Goal: Task Accomplishment & Management: Manage account settings

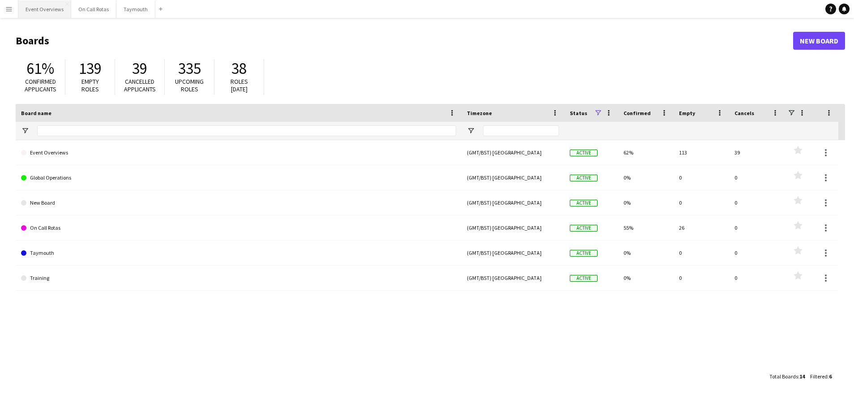
click at [45, 10] on button "Event Overviews Close" at bounding box center [44, 8] width 53 height 17
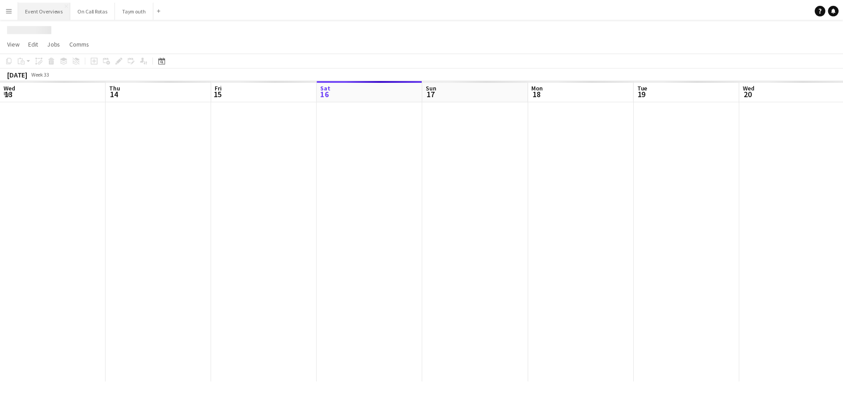
scroll to position [0, 214]
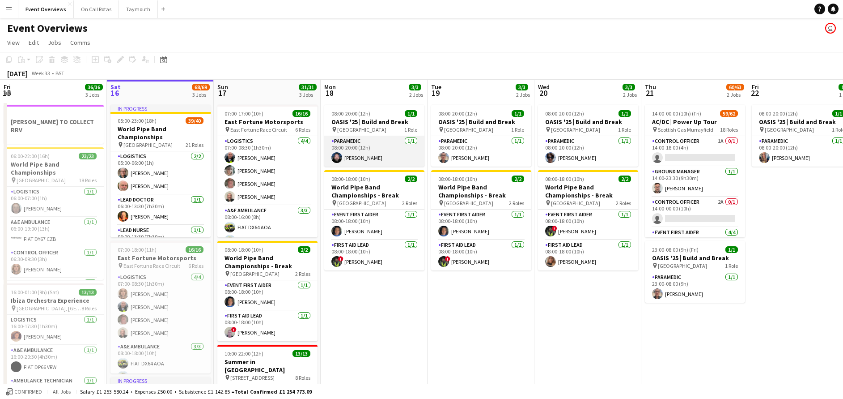
click at [372, 142] on app-card-role "Paramedic [DATE] 08:00-20:00 (12h) [PERSON_NAME]" at bounding box center [374, 151] width 100 height 30
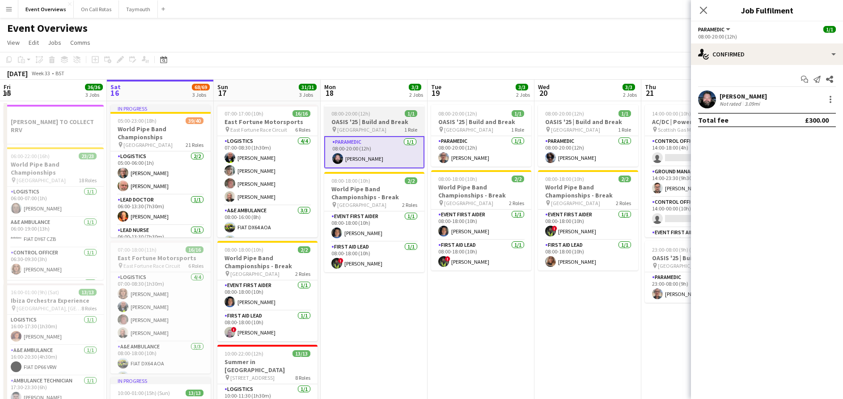
click at [369, 116] on span "08:00-20:00 (12h)" at bounding box center [351, 113] width 39 height 7
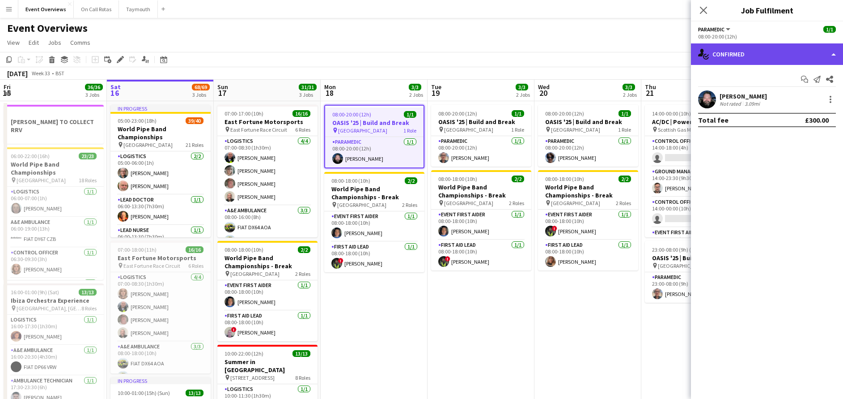
click at [734, 47] on div "single-neutral-actions-check-2 Confirmed" at bounding box center [767, 53] width 152 height 21
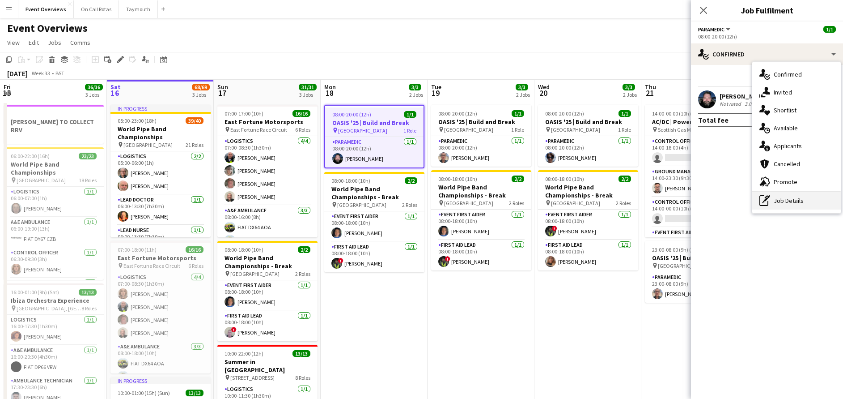
click at [791, 195] on div "pen-write Job Details" at bounding box center [797, 200] width 89 height 18
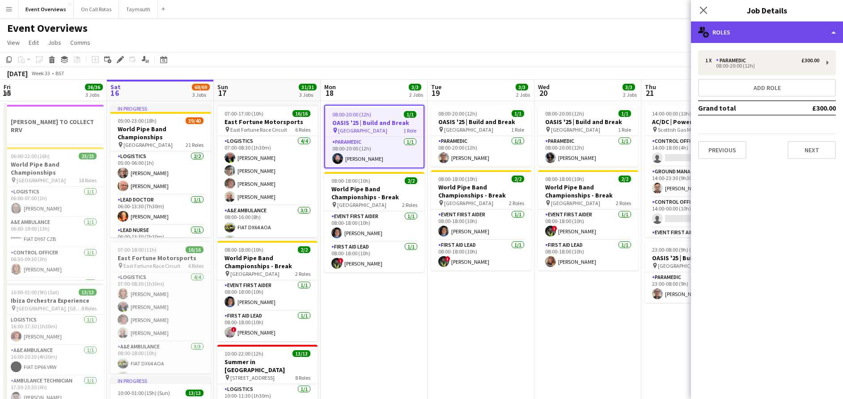
click at [770, 33] on div "multiple-users-add Roles" at bounding box center [767, 31] width 152 height 21
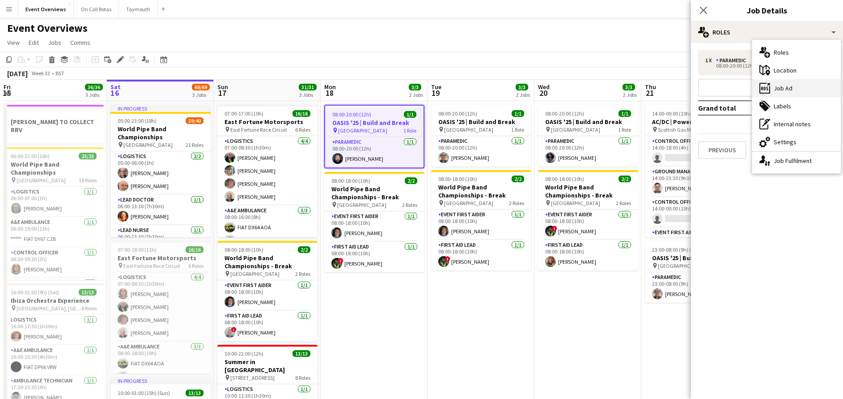
click at [778, 91] on div "ads-window Job Ad" at bounding box center [797, 88] width 89 height 18
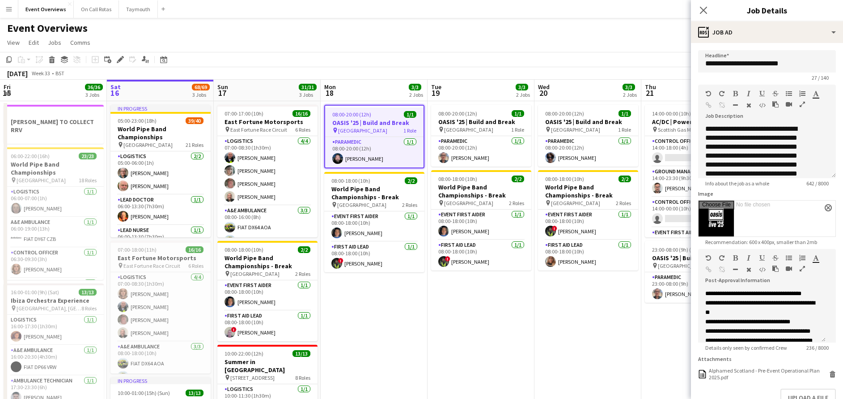
scroll to position [86, 0]
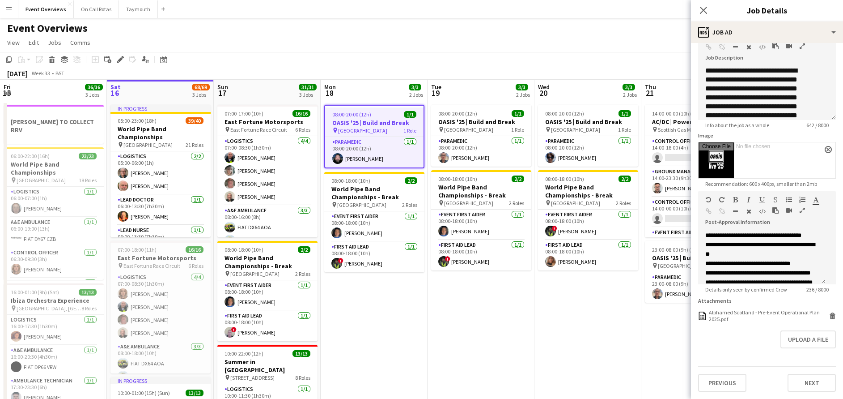
click at [753, 307] on form "**********" at bounding box center [767, 192] width 152 height 400
click at [745, 312] on div "Alphamed Scotland - Pre-Event Operational Plan 2025.pdf" at bounding box center [768, 315] width 118 height 13
click at [703, 13] on icon "Close pop-in" at bounding box center [703, 10] width 9 height 9
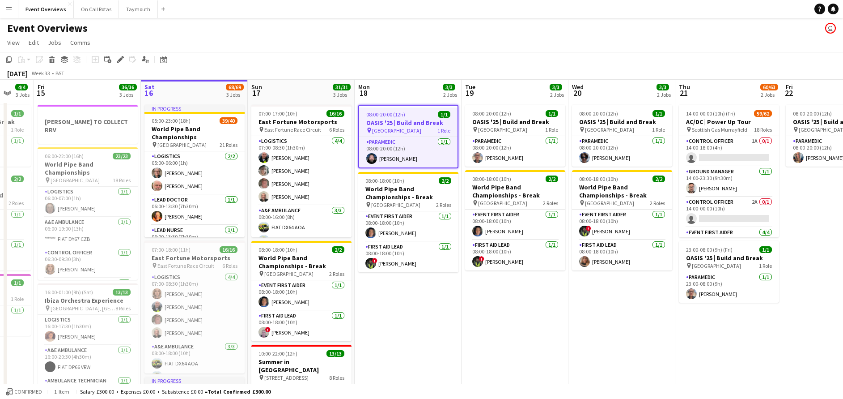
drag, startPoint x: 332, startPoint y: 302, endPoint x: 747, endPoint y: 225, distance: 421.7
click at [747, 225] on app-calendar-viewport "Wed 13 4/4 3 Jobs Thu 14 4/4 3 Jobs Fri 15 36/36 3 Jobs Sat 16 68/69 3 Jobs Sun…" at bounding box center [421, 363] width 843 height 567
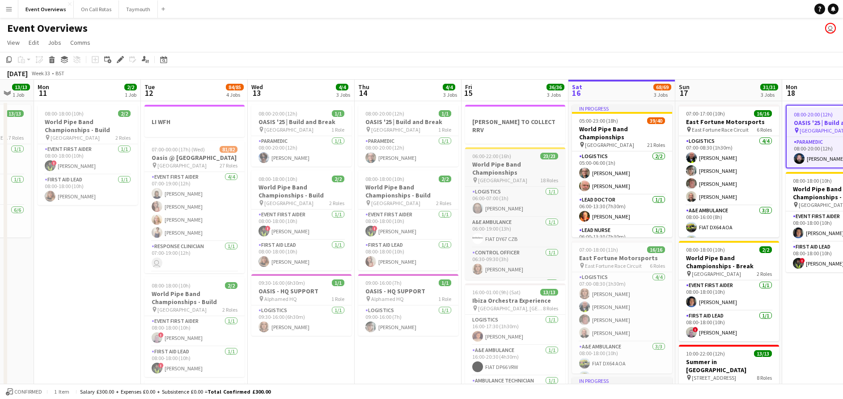
scroll to position [0, 227]
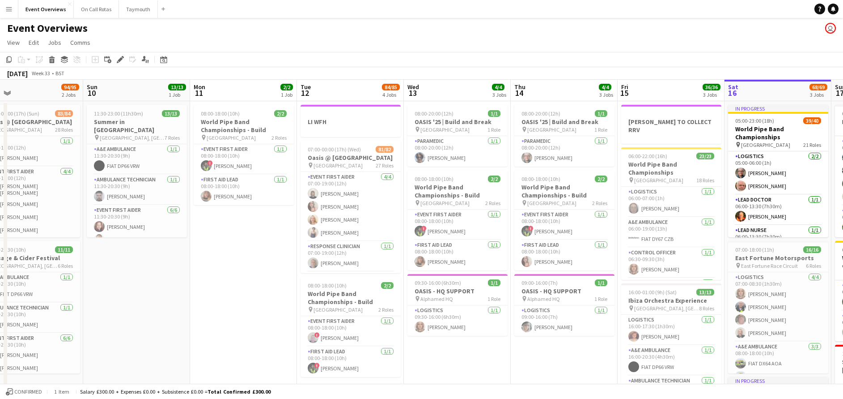
drag, startPoint x: 72, startPoint y: 239, endPoint x: 274, endPoint y: 267, distance: 203.2
click at [274, 267] on app-calendar-viewport "Thu 7 Fri 8 96/97 2 Jobs Sat 9 94/95 2 Jobs Sun 10 13/13 1 Job Mon 11 2/2 1 Job…" at bounding box center [421, 363] width 843 height 567
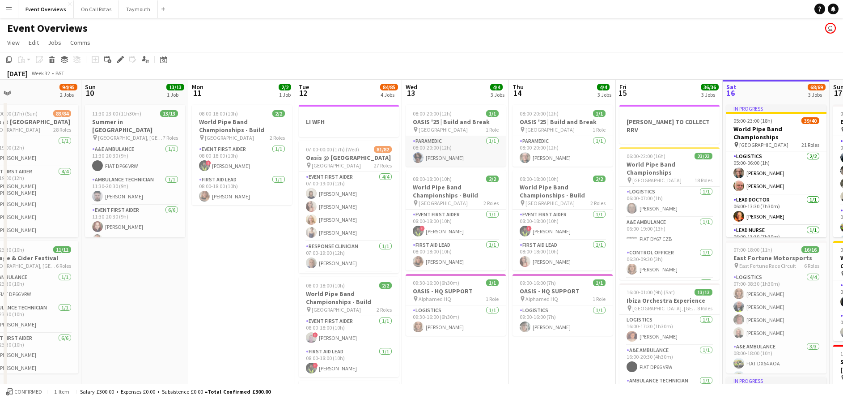
click at [431, 161] on app-card-role "Paramedic [DATE] 08:00-20:00 (12h) [PERSON_NAME]" at bounding box center [456, 151] width 100 height 30
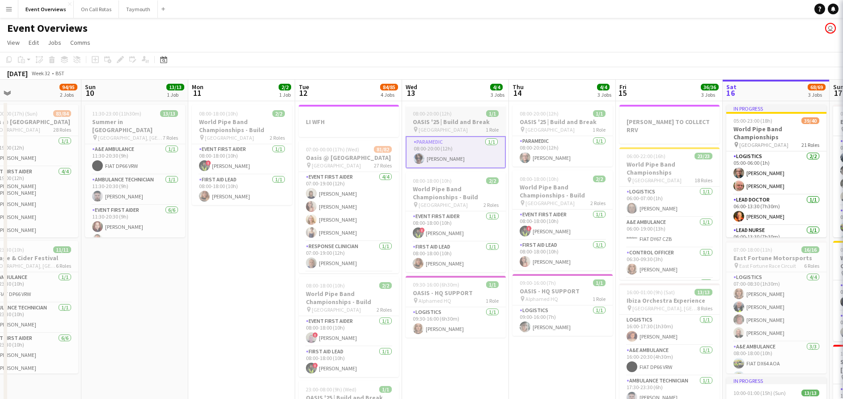
click at [442, 128] on span "[GEOGRAPHIC_DATA]" at bounding box center [443, 129] width 49 height 7
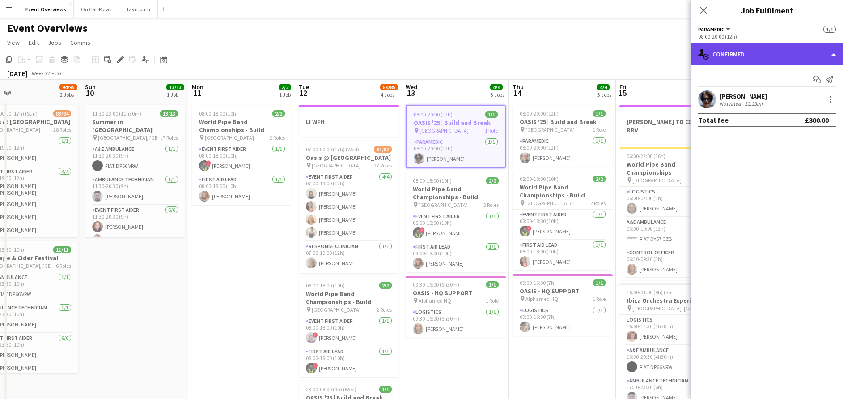
click at [826, 53] on div "single-neutral-actions-check-2 Confirmed" at bounding box center [767, 53] width 152 height 21
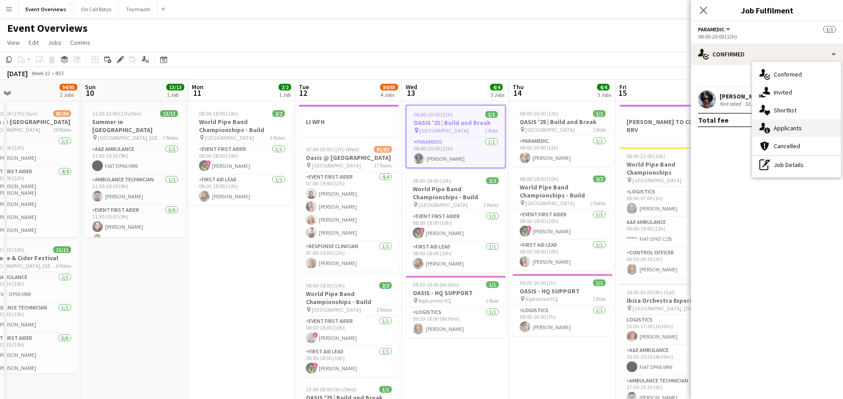
click at [794, 129] on div "single-neutral-actions-information Applicants" at bounding box center [797, 128] width 89 height 18
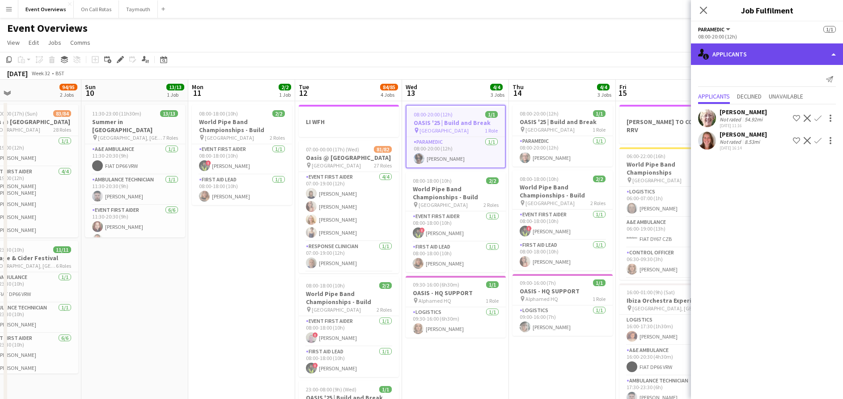
click at [735, 54] on div "single-neutral-actions-information Applicants" at bounding box center [767, 53] width 152 height 21
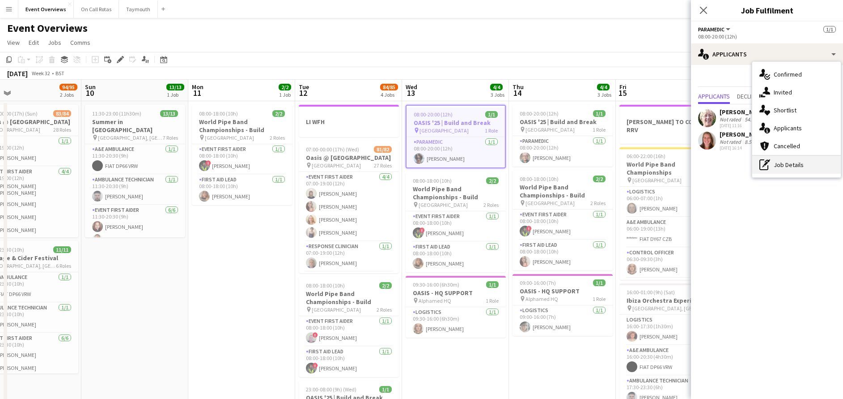
click at [776, 170] on div "pen-write Job Details" at bounding box center [797, 165] width 89 height 18
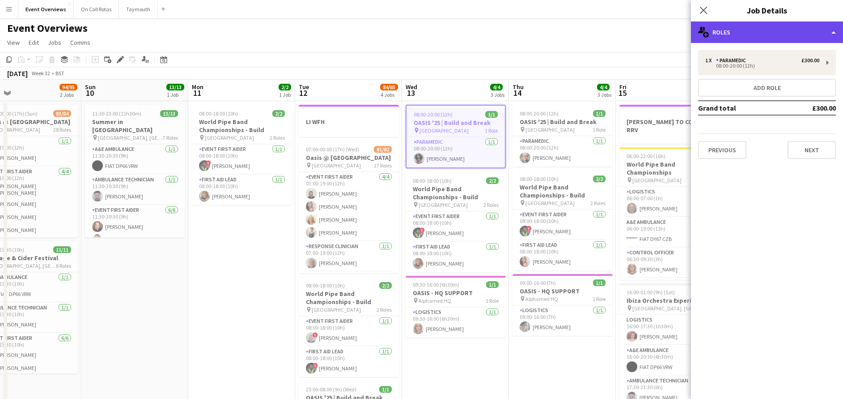
click at [769, 30] on div "multiple-users-add Roles" at bounding box center [767, 31] width 152 height 21
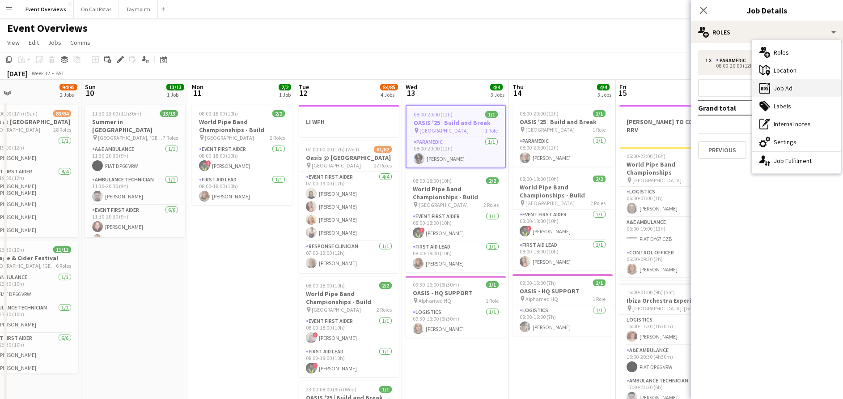
click at [785, 86] on div "ads-window Job Ad" at bounding box center [797, 88] width 89 height 18
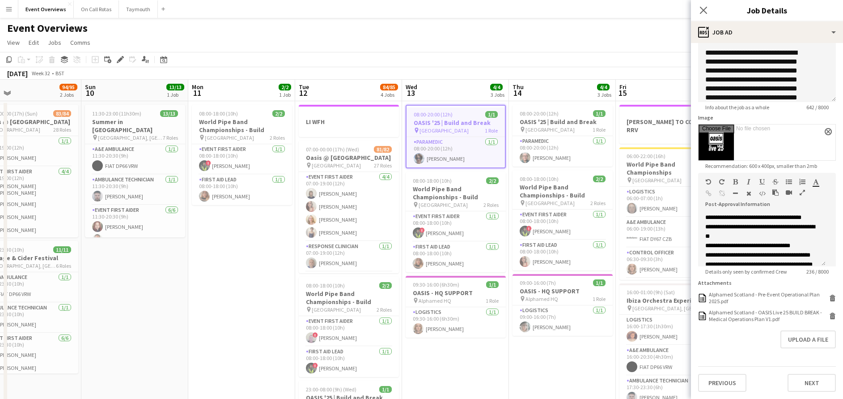
scroll to position [104, 0]
click at [770, 320] on div "Alphamed Scotland - OASIS Live 25 BUILD BREAK - Medical Operations Plan V1.pdf" at bounding box center [768, 315] width 118 height 13
click at [704, 7] on icon "Close pop-in" at bounding box center [703, 10] width 9 height 9
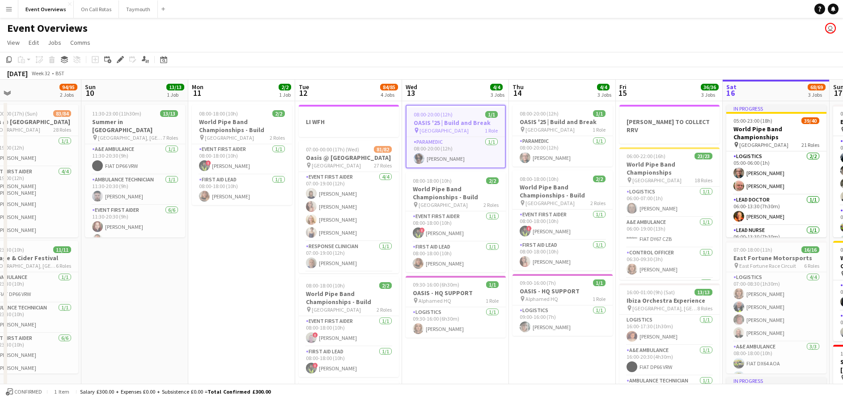
drag, startPoint x: 427, startPoint y: 331, endPoint x: 255, endPoint y: 315, distance: 172.0
click at [255, 315] on app-calendar-viewport "Thu 7 4/4 3 Jobs Fri 8 96/97 2 Jobs Sat 9 94/95 2 Jobs Sun 10 13/13 1 Job Mon 1…" at bounding box center [421, 363] width 843 height 567
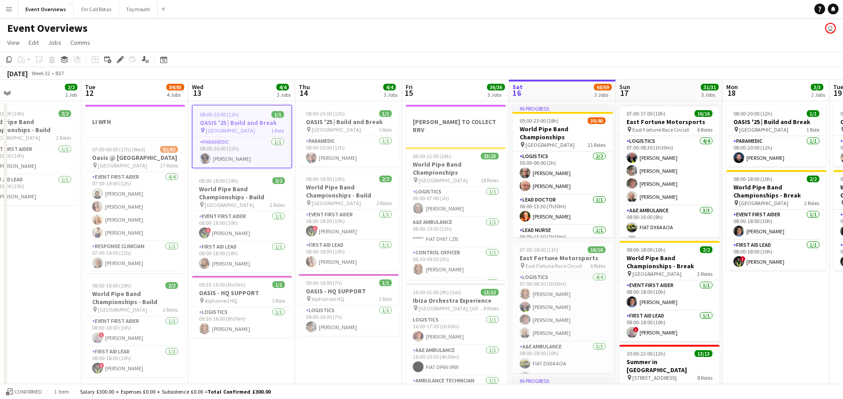
scroll to position [0, 333]
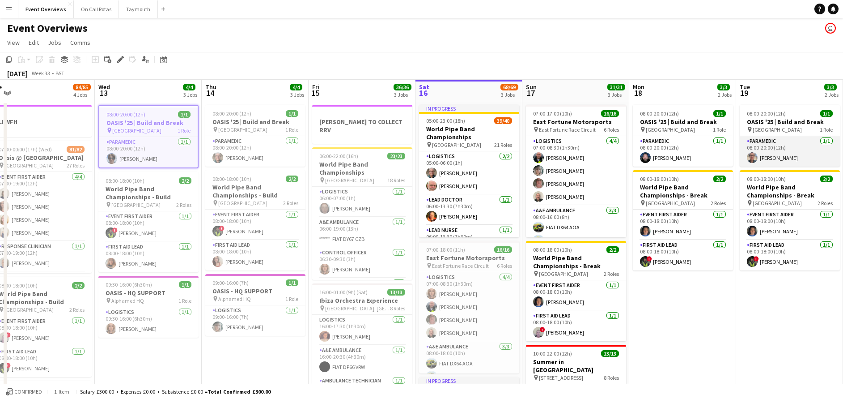
click at [770, 146] on app-card-role "Paramedic [DATE] 08:00-20:00 (12h) [PERSON_NAME]" at bounding box center [790, 151] width 100 height 30
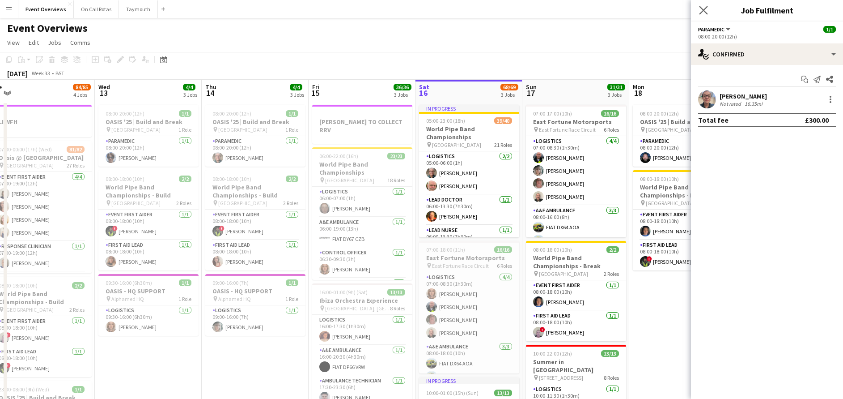
click at [705, 15] on app-icon "Close pop-in" at bounding box center [704, 10] width 13 height 13
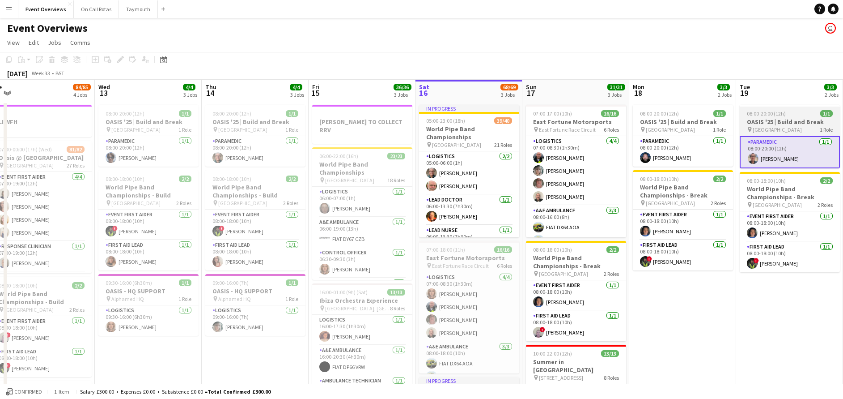
click at [766, 123] on h3 "OASIS '25 | Build and Break" at bounding box center [790, 122] width 100 height 8
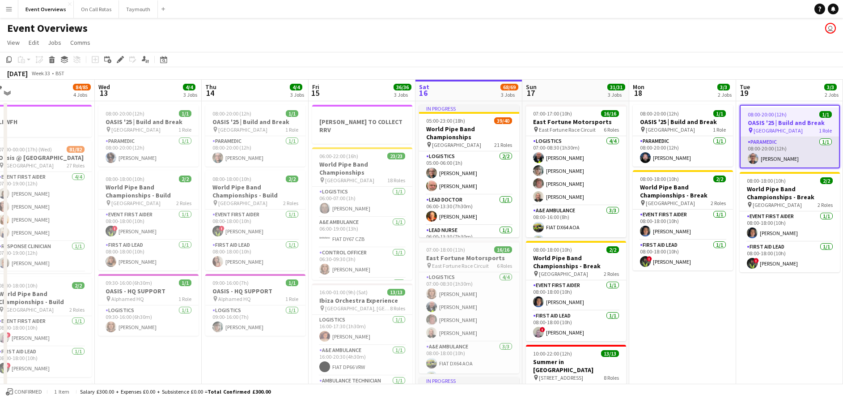
click at [765, 139] on app-card-role "Paramedic [DATE] 08:00-20:00 (12h) [PERSON_NAME]" at bounding box center [790, 152] width 98 height 30
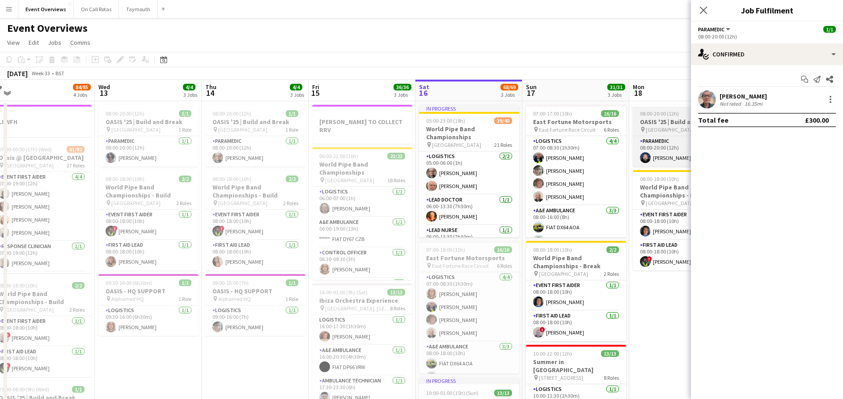
click at [646, 118] on h3 "OASIS '25 | Build and Break" at bounding box center [683, 122] width 100 height 8
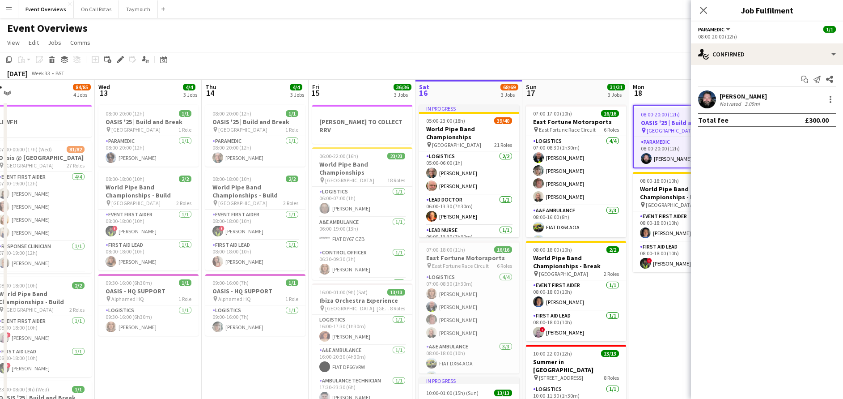
scroll to position [0, 232]
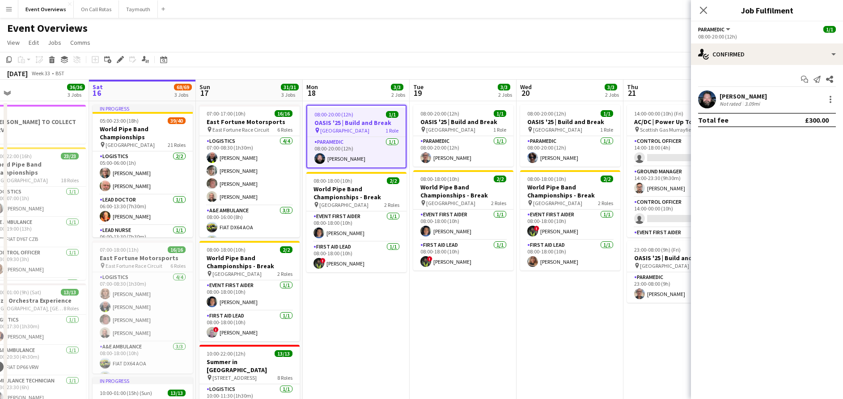
drag, startPoint x: 664, startPoint y: 302, endPoint x: 337, endPoint y: 253, distance: 330.4
click at [337, 253] on app-calendar-viewport "Wed 13 4/4 3 Jobs Thu 14 4/4 3 Jobs Fri 15 36/36 3 Jobs Sat 16 68/69 3 Jobs Sun…" at bounding box center [421, 363] width 843 height 567
click at [455, 150] on app-card-role "Paramedic [DATE] 08:00-20:00 (12h) [PERSON_NAME]" at bounding box center [463, 151] width 100 height 30
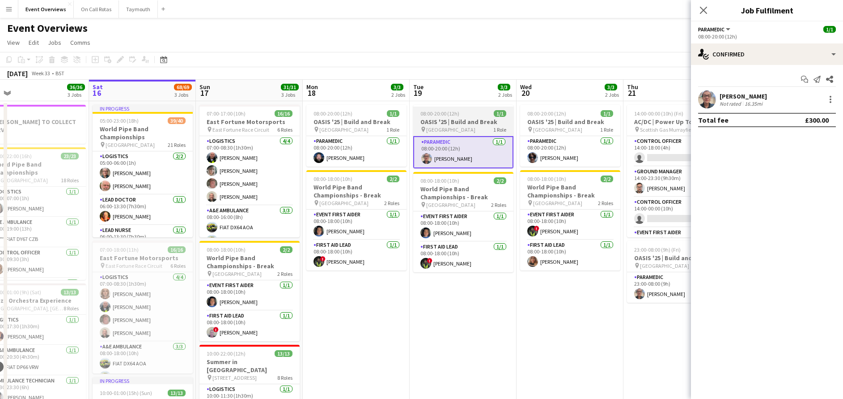
click at [460, 122] on h3 "OASIS '25 | Build and Break" at bounding box center [463, 122] width 100 height 8
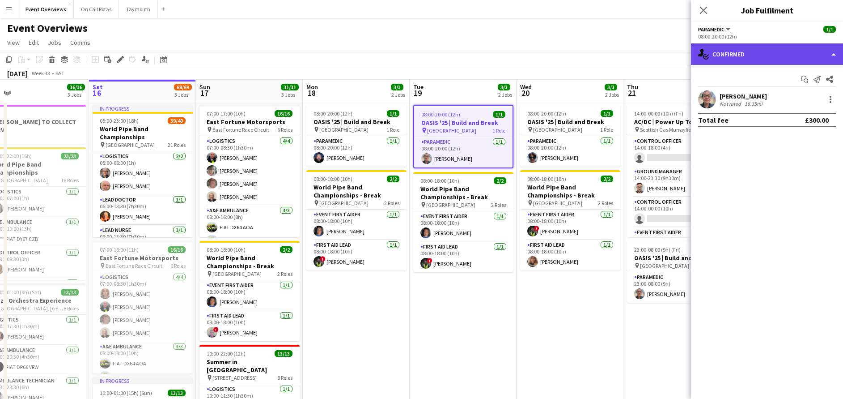
click at [728, 59] on div "single-neutral-actions-check-2 Confirmed" at bounding box center [767, 53] width 152 height 21
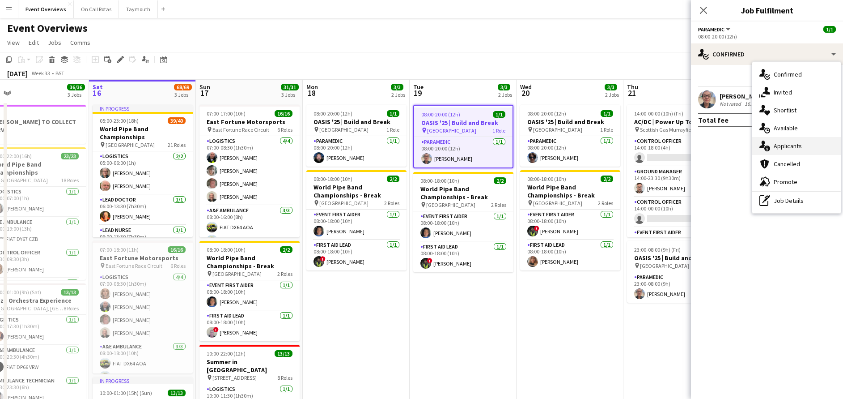
click at [782, 140] on div "single-neutral-actions-information Applicants" at bounding box center [797, 146] width 89 height 18
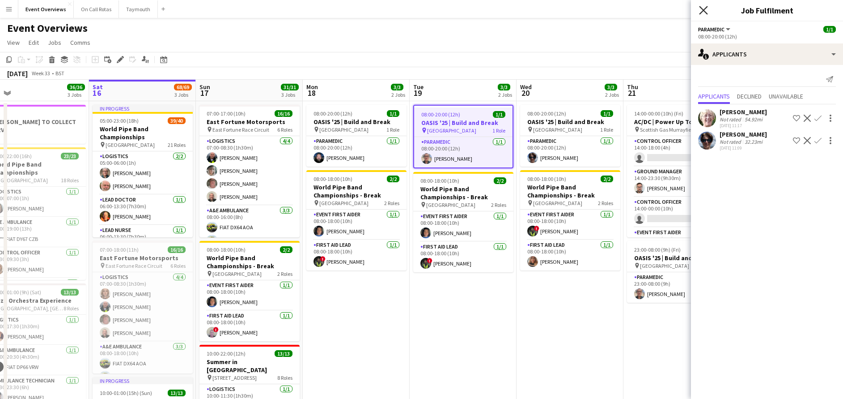
click at [703, 10] on icon "Close pop-in" at bounding box center [703, 10] width 9 height 9
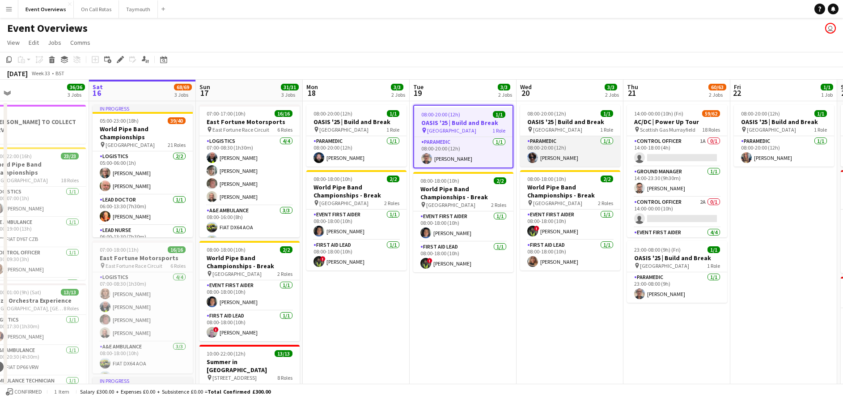
click at [576, 157] on app-card-role "Paramedic [DATE] 08:00-20:00 (12h) [PERSON_NAME]" at bounding box center [570, 151] width 100 height 30
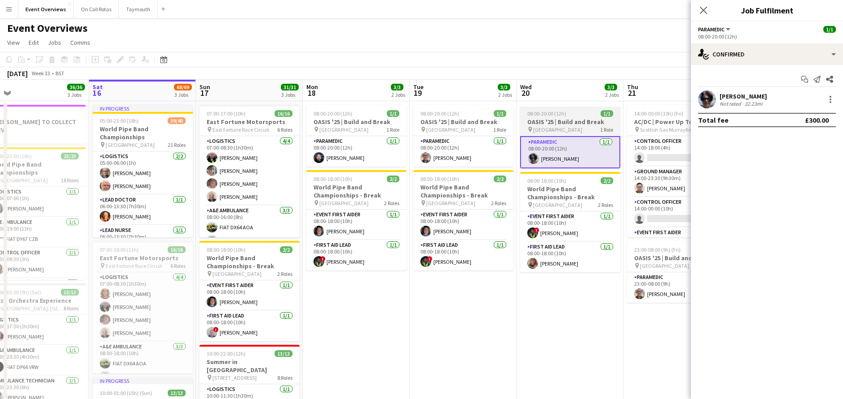
click at [548, 119] on h3 "OASIS '25 | Build and Break" at bounding box center [570, 122] width 100 height 8
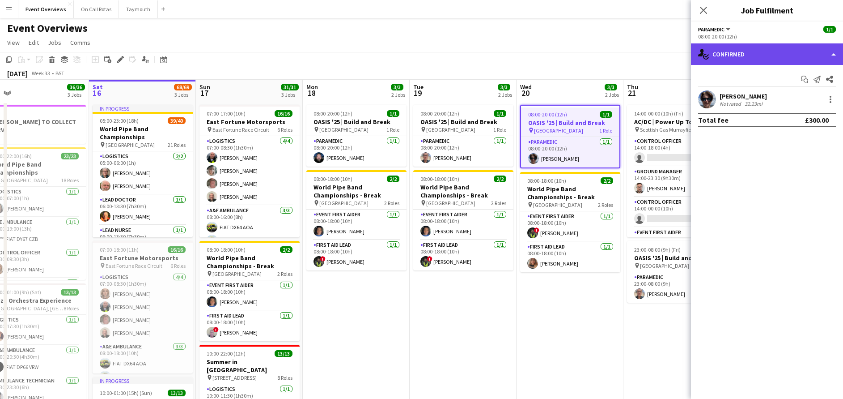
click at [739, 64] on div "single-neutral-actions-check-2 Confirmed" at bounding box center [767, 53] width 152 height 21
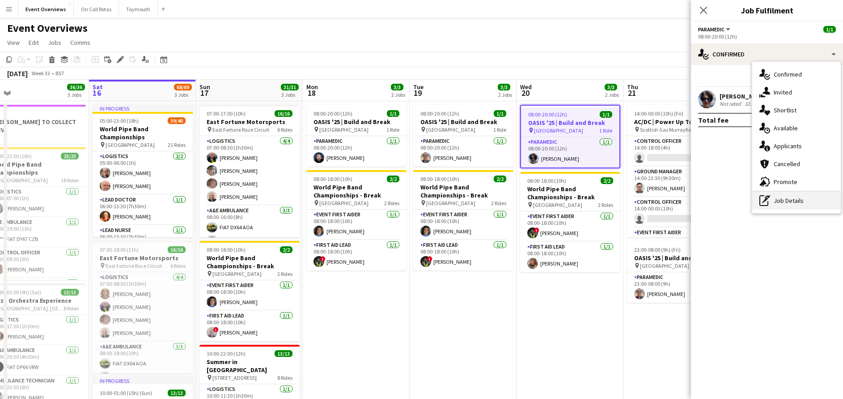
click at [777, 195] on div "pen-write Job Details" at bounding box center [797, 200] width 89 height 18
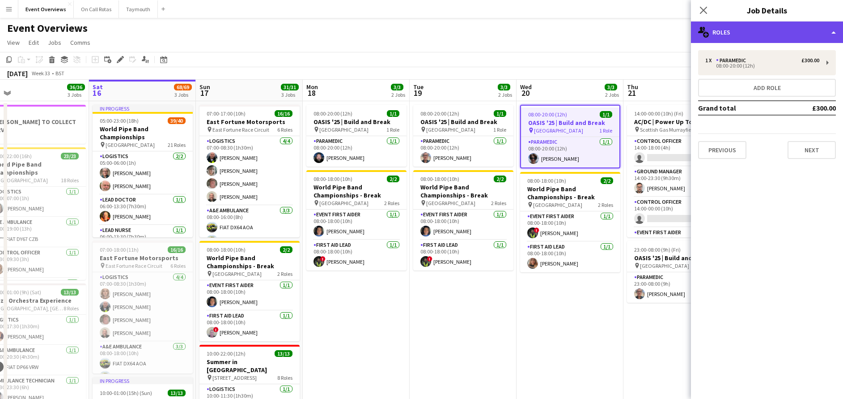
click at [719, 30] on div "multiple-users-add Roles" at bounding box center [767, 31] width 152 height 21
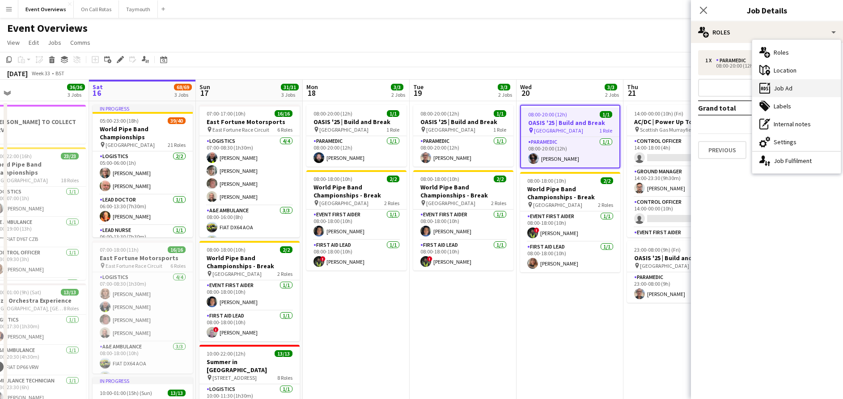
click at [781, 90] on div "ads-window Job Ad" at bounding box center [797, 88] width 89 height 18
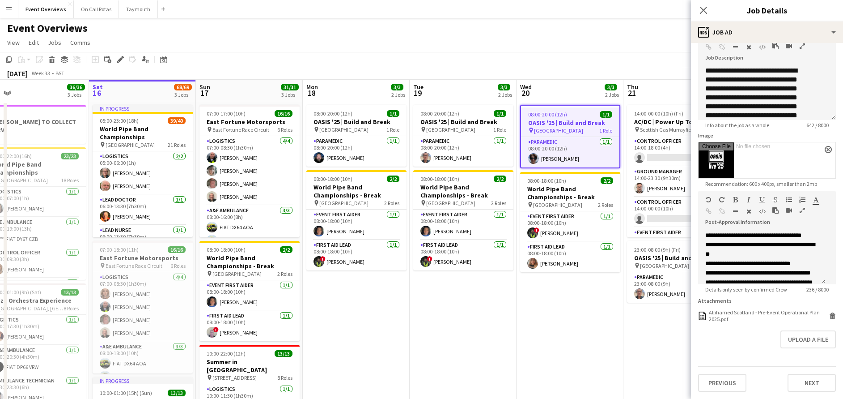
scroll to position [0, 0]
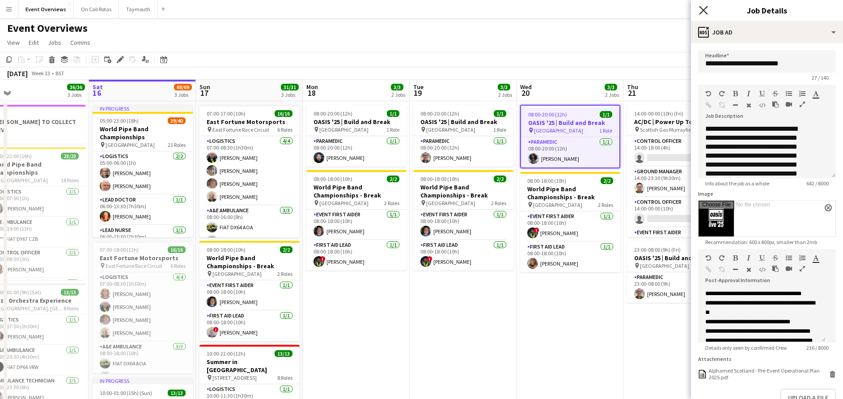
click at [703, 9] on icon at bounding box center [703, 10] width 9 height 9
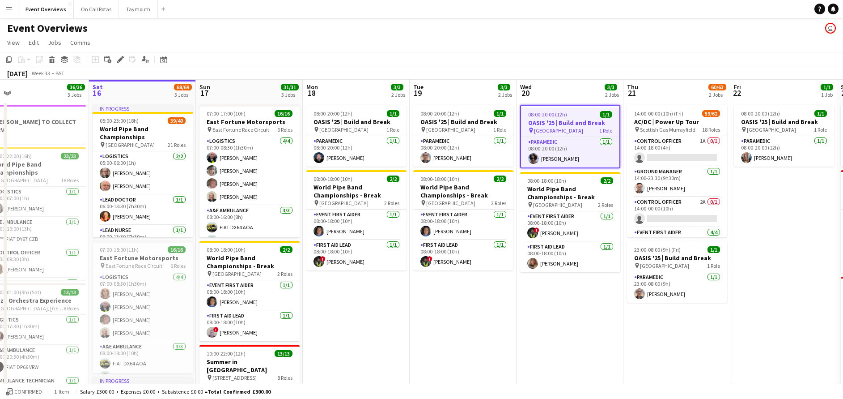
scroll to position [0, 181]
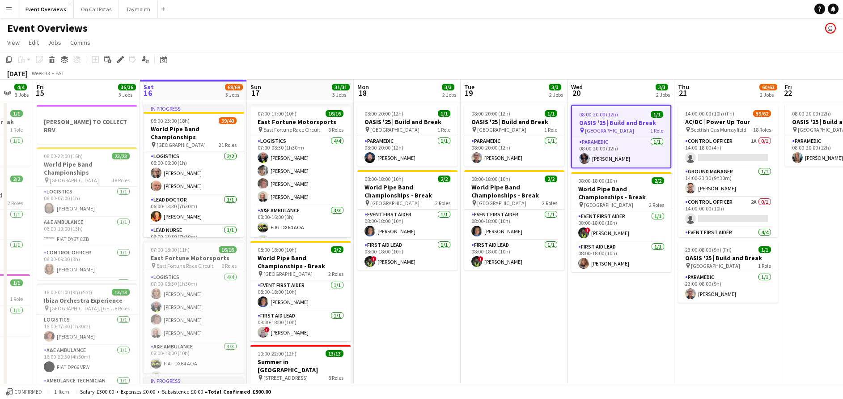
drag, startPoint x: 347, startPoint y: 319, endPoint x: 612, endPoint y: 264, distance: 270.5
click at [612, 264] on app-calendar-viewport "Wed 13 4/4 3 Jobs Thu 14 4/4 3 Jobs Fri 15 36/36 3 Jobs Sat 16 68/69 3 Jobs Sun…" at bounding box center [421, 363] width 843 height 567
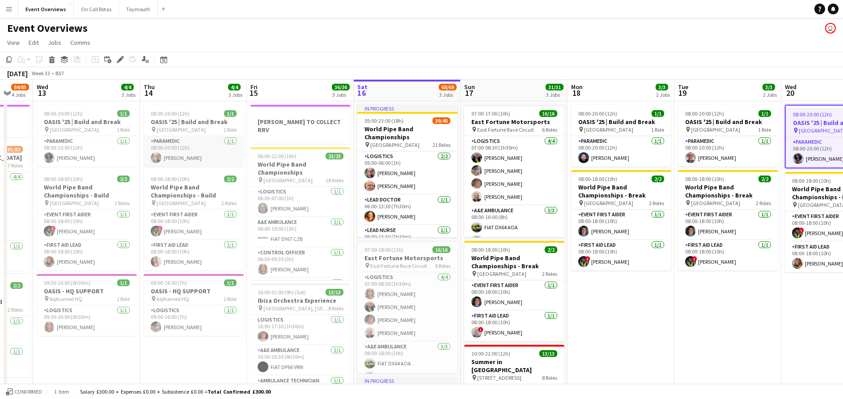
click at [178, 157] on app-card-role "Paramedic [DATE] 08:00-20:00 (12h) [PERSON_NAME]" at bounding box center [194, 151] width 100 height 30
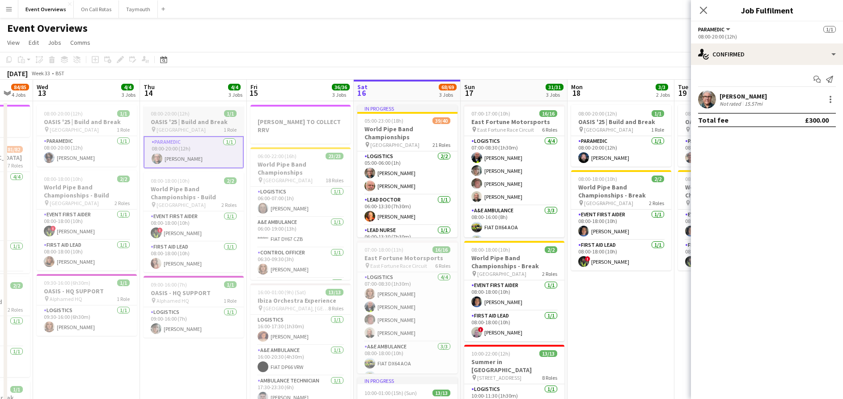
click at [181, 131] on span "[GEOGRAPHIC_DATA]" at bounding box center [181, 129] width 49 height 7
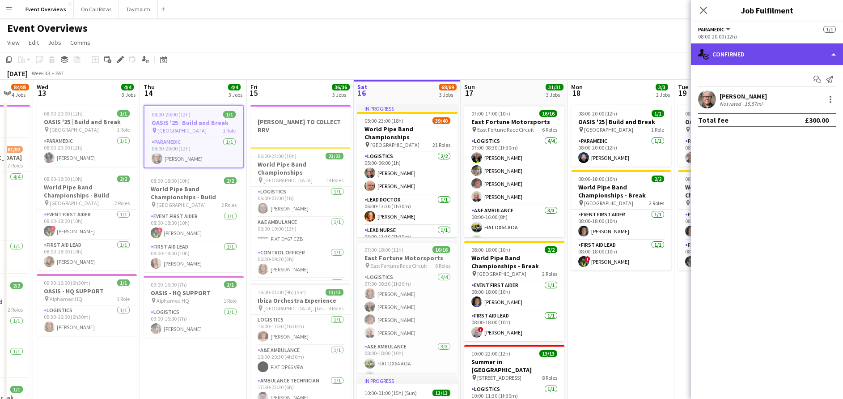
click at [719, 62] on div "single-neutral-actions-check-2 Confirmed" at bounding box center [767, 53] width 152 height 21
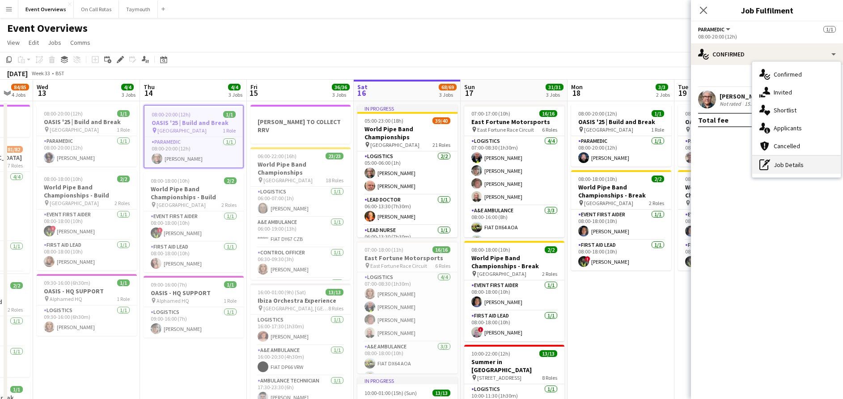
click at [789, 166] on div "pen-write Job Details" at bounding box center [797, 165] width 89 height 18
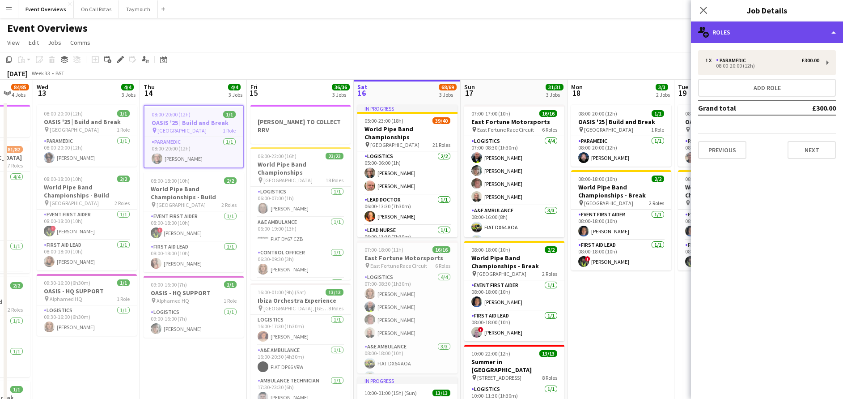
click at [772, 34] on div "multiple-users-add Roles" at bounding box center [767, 31] width 152 height 21
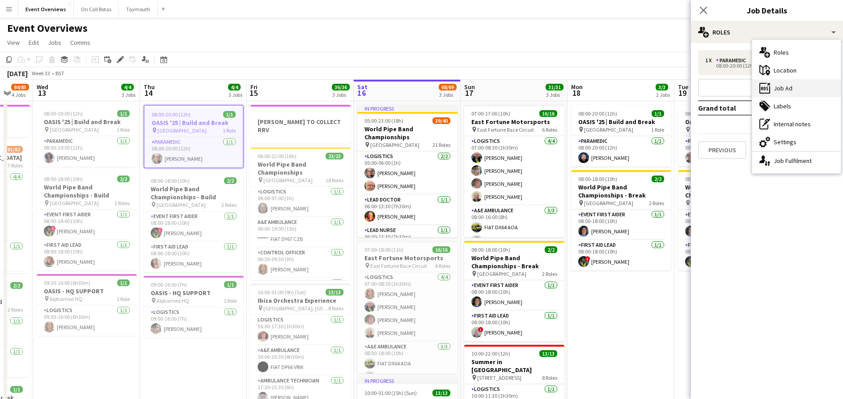
click at [782, 87] on div "ads-window Job Ad" at bounding box center [797, 88] width 89 height 18
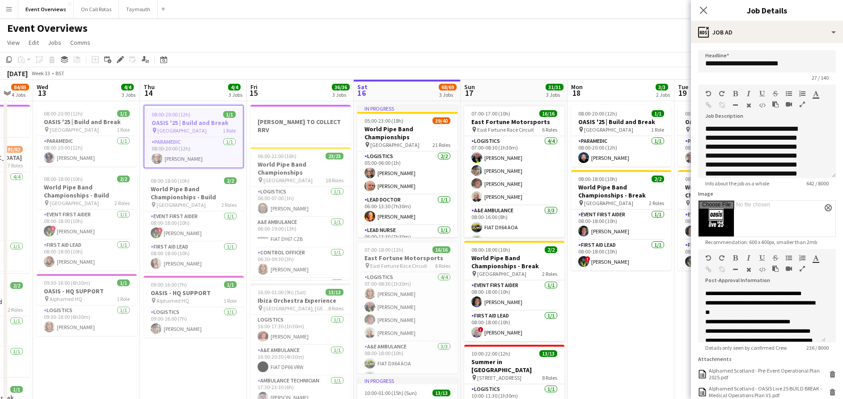
scroll to position [104, 0]
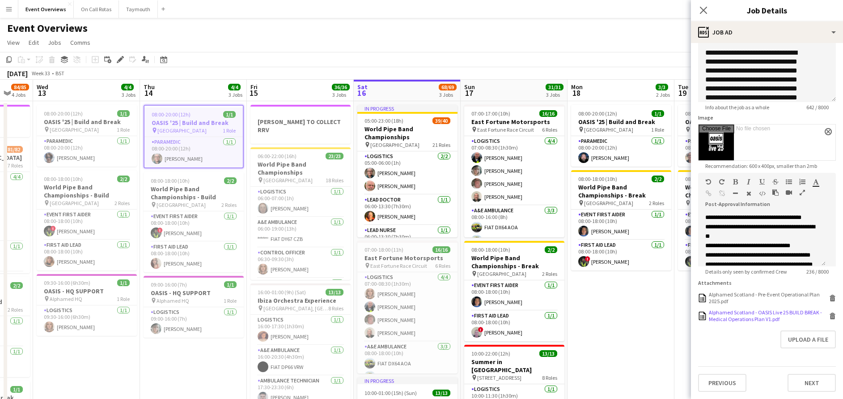
click at [750, 314] on div "Alphamed Scotland - OASIS Live 25 BUILD BREAK - Medical Operations Plan V1.pdf" at bounding box center [768, 315] width 118 height 13
click at [704, 10] on icon at bounding box center [703, 10] width 9 height 9
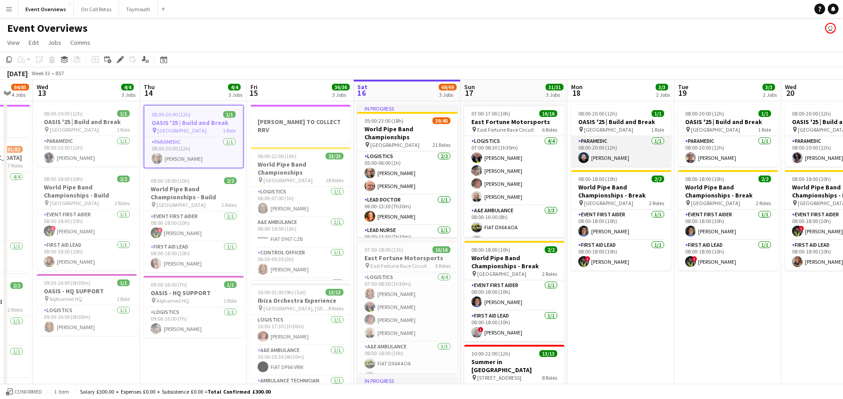
click at [610, 152] on app-card-role "Paramedic [DATE] 08:00-20:00 (12h) [PERSON_NAME]" at bounding box center [621, 151] width 100 height 30
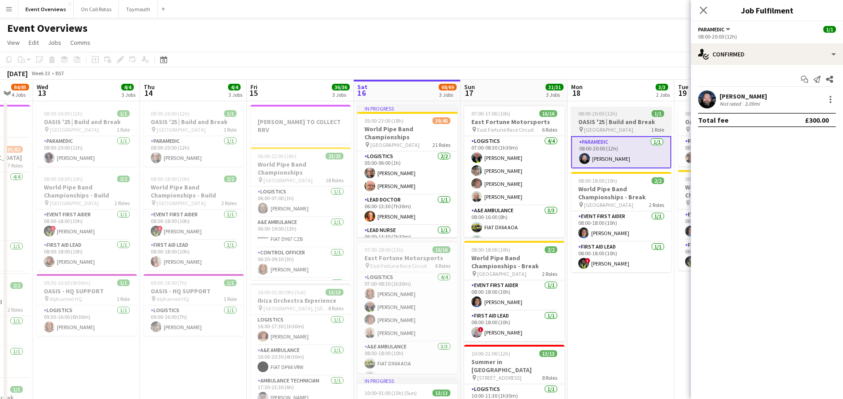
click at [610, 125] on h3 "OASIS '25 | Build and Break" at bounding box center [621, 122] width 100 height 8
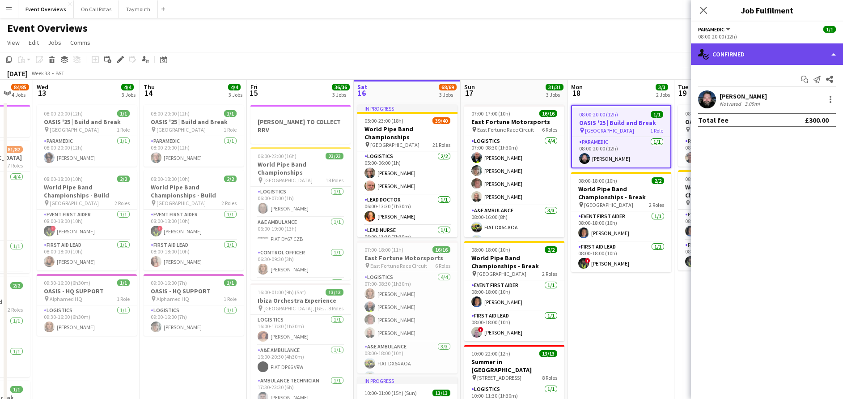
click at [748, 54] on div "single-neutral-actions-check-2 Confirmed" at bounding box center [767, 53] width 152 height 21
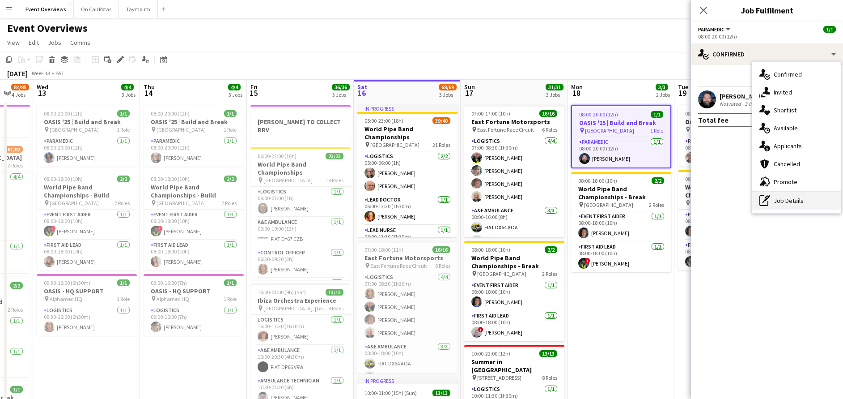
click at [800, 199] on div "pen-write Job Details" at bounding box center [797, 200] width 89 height 18
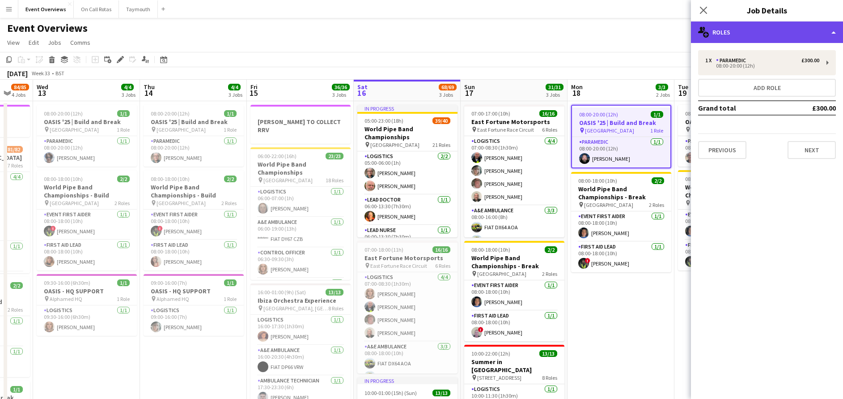
click at [744, 36] on div "multiple-users-add Roles" at bounding box center [767, 31] width 152 height 21
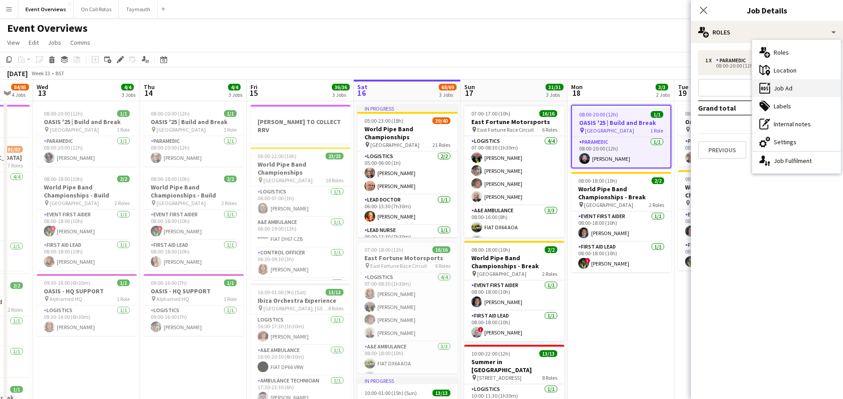
click at [778, 92] on div "ads-window Job Ad" at bounding box center [797, 88] width 89 height 18
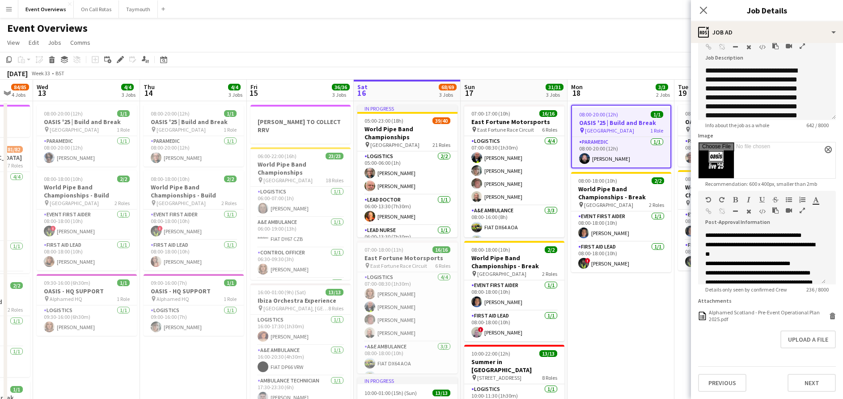
scroll to position [86, 0]
click at [794, 342] on button "Upload a file" at bounding box center [808, 339] width 55 height 18
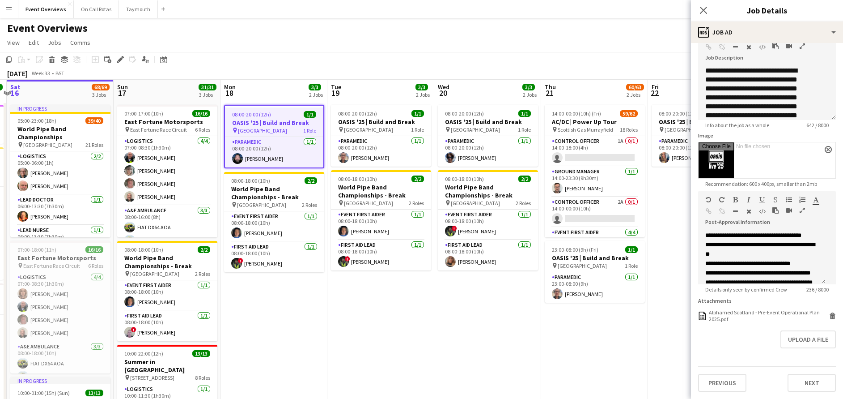
scroll to position [0, 314]
drag, startPoint x: 656, startPoint y: 311, endPoint x: 309, endPoint y: 292, distance: 347.3
click at [309, 292] on app-calendar-viewport "Wed 13 4/4 3 Jobs Thu 14 4/4 3 Jobs Fri 15 36/36 3 Jobs Sat 16 68/69 3 Jobs Sun…" at bounding box center [421, 363] width 843 height 567
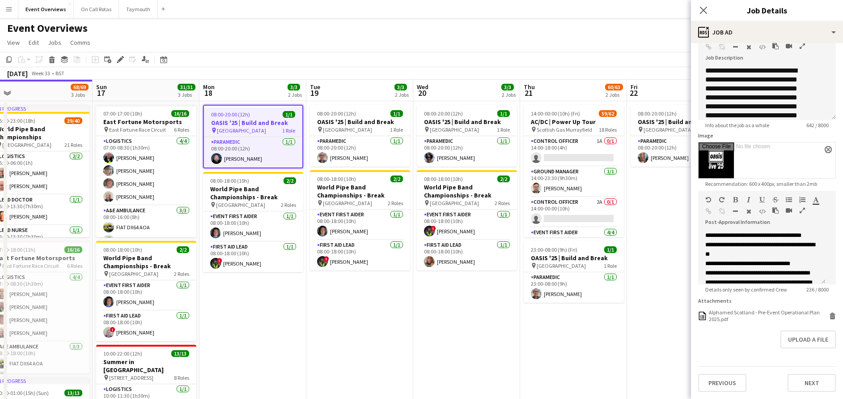
scroll to position [0, 226]
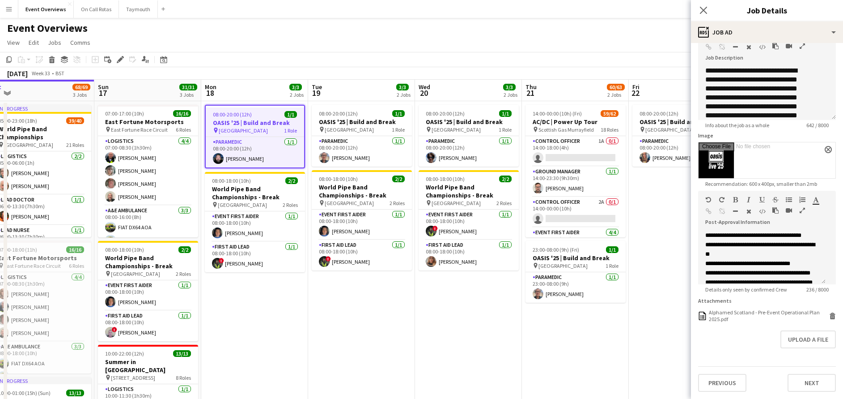
drag, startPoint x: 677, startPoint y: 245, endPoint x: 658, endPoint y: 201, distance: 48.1
click at [658, 201] on app-calendar-viewport "Thu 14 4/4 3 Jobs Fri 15 36/36 3 Jobs Sat 16 68/69 3 Jobs Sun 17 31/31 3 Jobs M…" at bounding box center [421, 363] width 843 height 567
click at [796, 345] on button "Upload a file" at bounding box center [808, 339] width 55 height 18
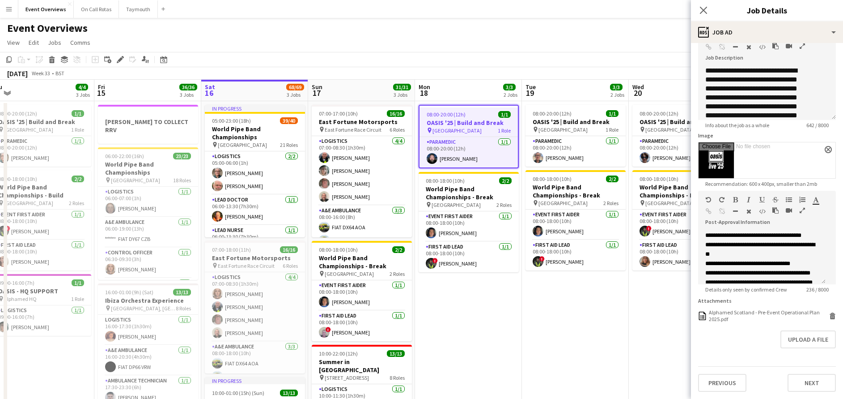
scroll to position [0, 218]
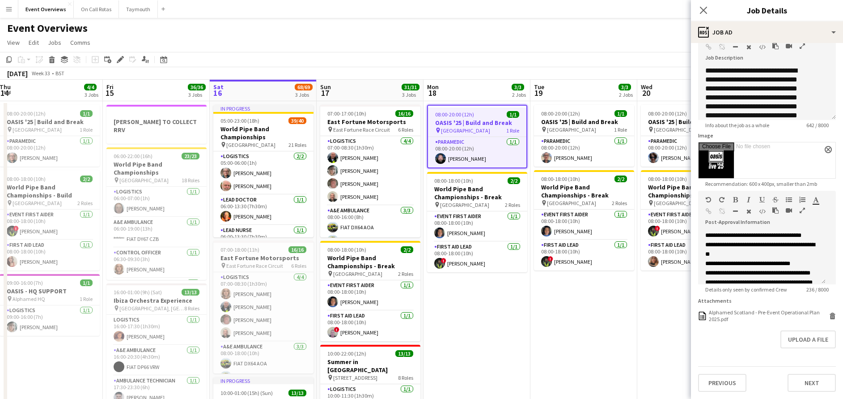
drag, startPoint x: 264, startPoint y: 299, endPoint x: 593, endPoint y: 250, distance: 333.0
click at [593, 250] on app-calendar-viewport "Tue 12 84/85 4 Jobs Wed 13 4/4 3 Jobs Thu 14 4/4 3 Jobs Fri 15 36/36 3 Jobs Sat…" at bounding box center [421, 363] width 843 height 567
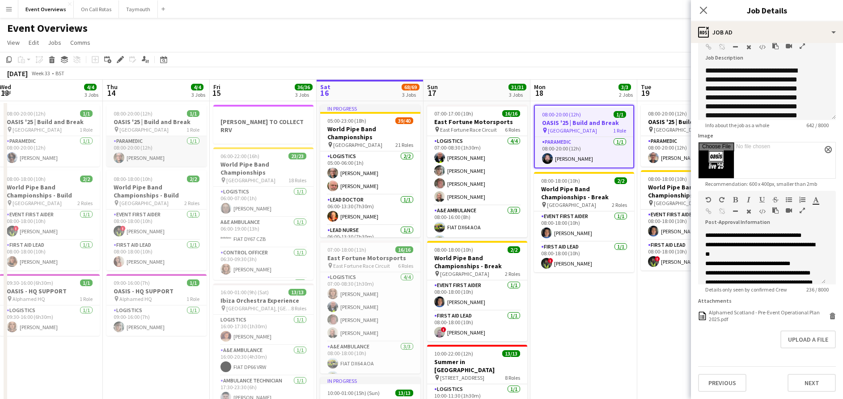
click at [134, 145] on app-card-role "Paramedic [DATE] 08:00-20:00 (12h) [PERSON_NAME]" at bounding box center [156, 151] width 100 height 30
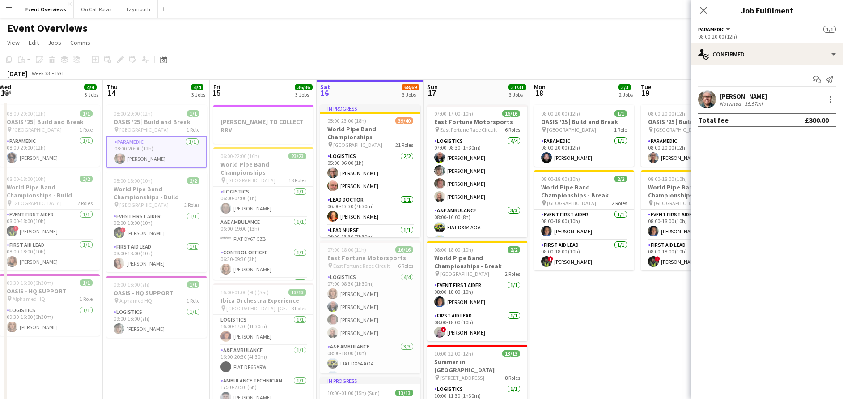
click at [141, 133] on app-job-card "08:00-20:00 (12h) 1/1 OASIS '25 | Build and Break pin [GEOGRAPHIC_DATA] 1 Role …" at bounding box center [156, 137] width 100 height 64
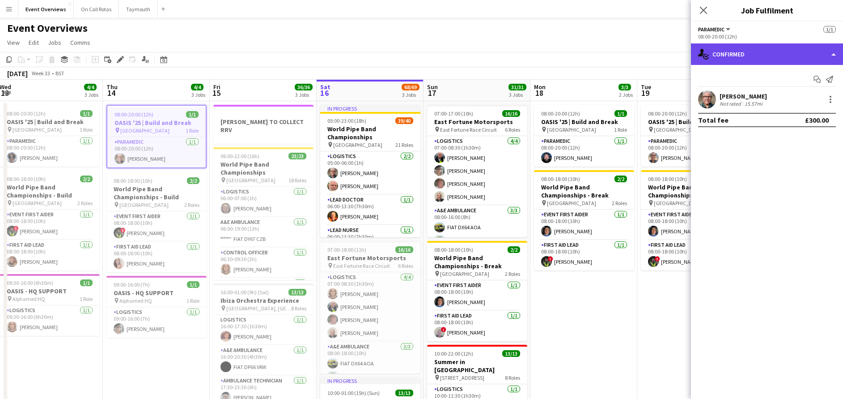
click at [711, 54] on div "single-neutral-actions-check-2 Confirmed" at bounding box center [767, 53] width 152 height 21
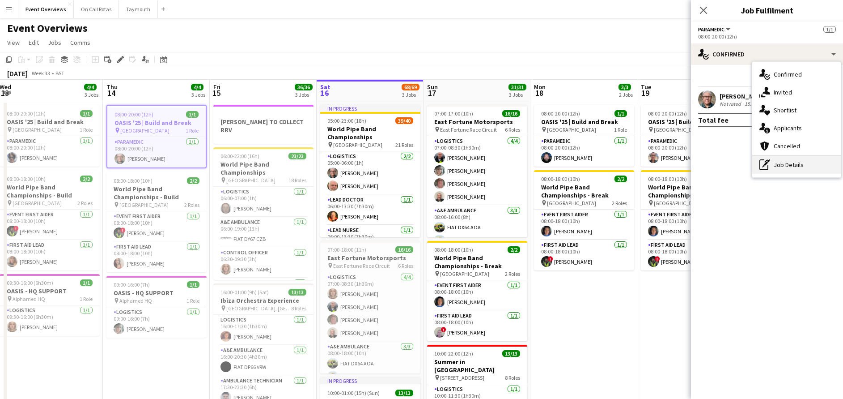
click at [791, 164] on div "pen-write Job Details" at bounding box center [797, 165] width 89 height 18
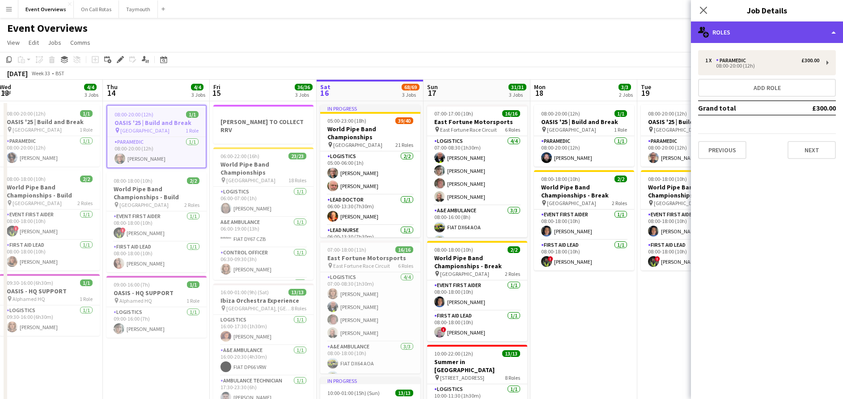
click at [723, 31] on div "multiple-users-add Roles" at bounding box center [767, 31] width 152 height 21
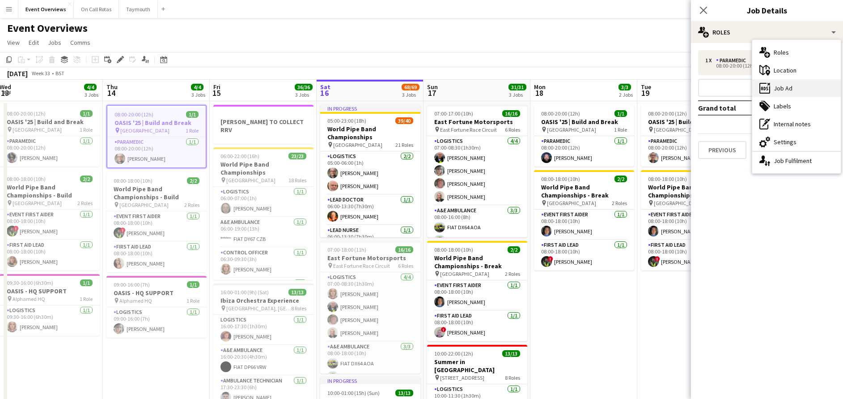
click at [781, 89] on div "ads-window Job Ad" at bounding box center [797, 88] width 89 height 18
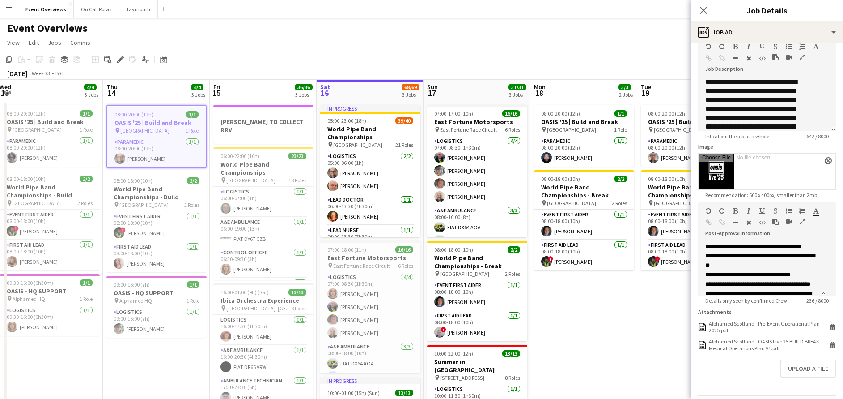
scroll to position [57, 0]
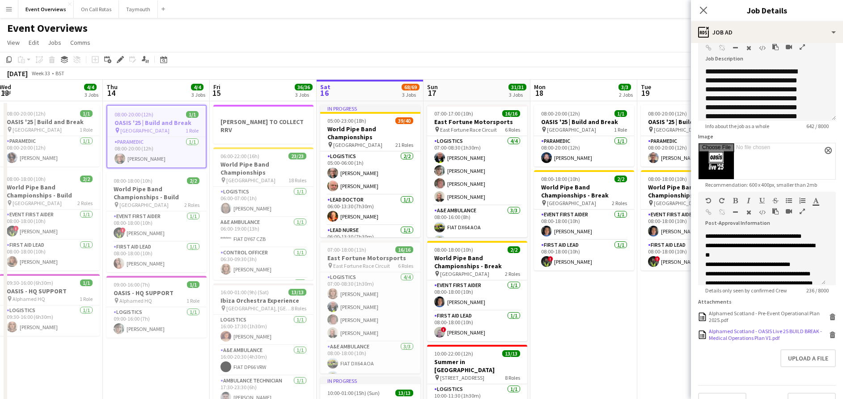
click at [727, 341] on div "Alphamed Scotland - OASIS Live 25 BUILD BREAK - Medical Operations Plan V1.pdf" at bounding box center [768, 334] width 118 height 13
click at [702, 9] on icon at bounding box center [703, 10] width 9 height 9
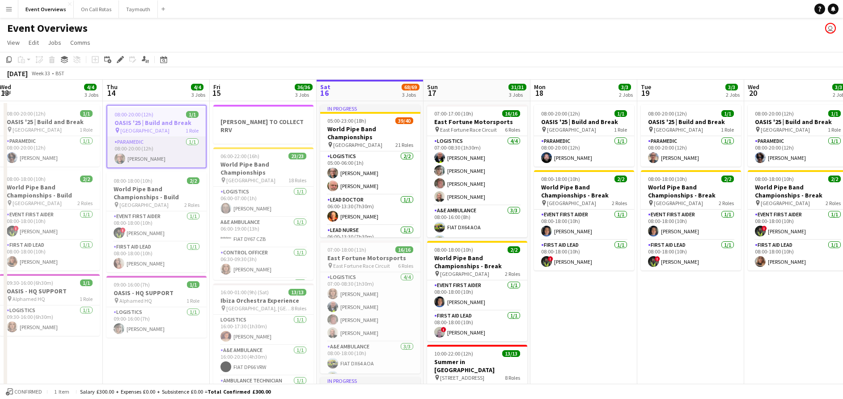
click at [136, 145] on app-card-role "Paramedic [DATE] 08:00-20:00 (12h) [PERSON_NAME]" at bounding box center [156, 152] width 98 height 30
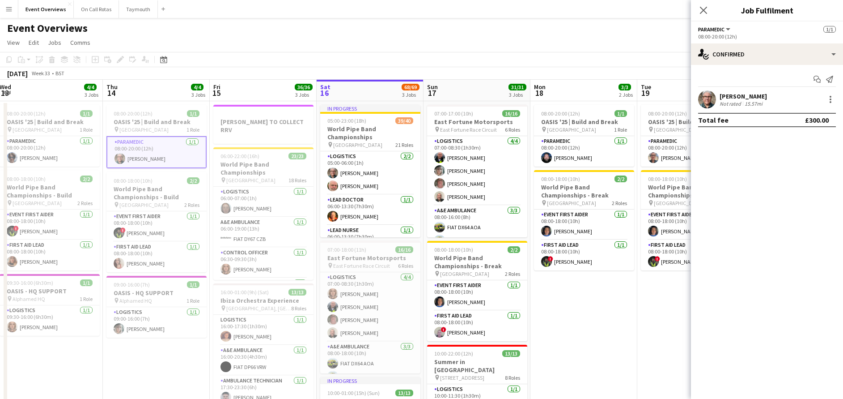
click at [142, 131] on span "[GEOGRAPHIC_DATA]" at bounding box center [143, 129] width 49 height 7
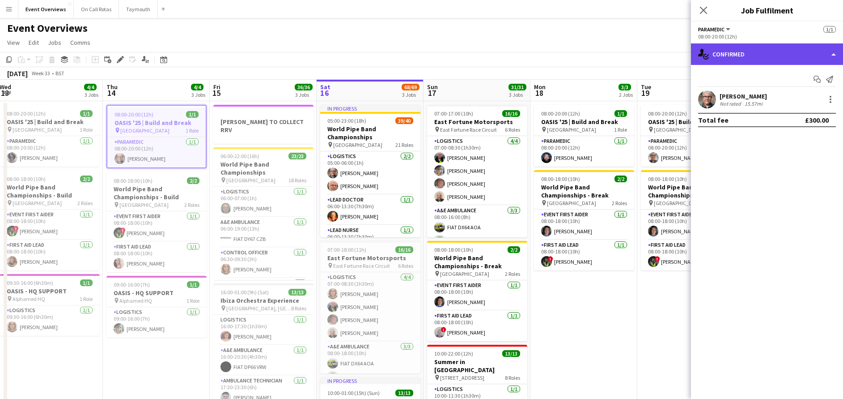
click at [750, 61] on div "single-neutral-actions-check-2 Confirmed" at bounding box center [767, 53] width 152 height 21
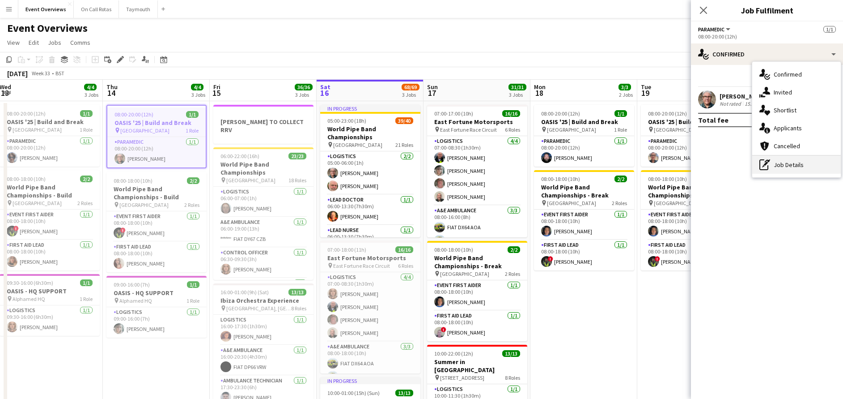
click at [784, 169] on div "pen-write Job Details" at bounding box center [797, 165] width 89 height 18
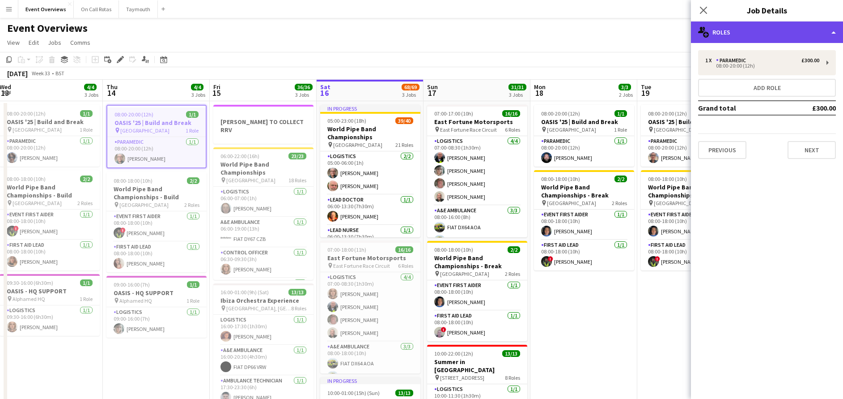
click at [753, 32] on div "multiple-users-add Roles" at bounding box center [767, 31] width 152 height 21
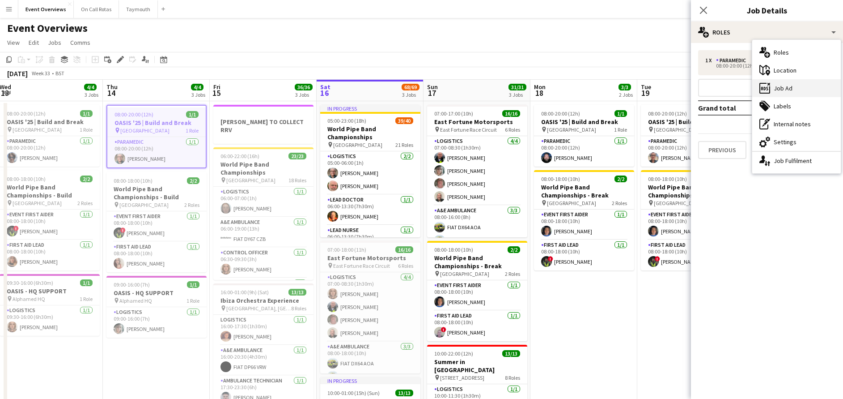
click at [770, 91] on icon "ads-window" at bounding box center [765, 88] width 11 height 11
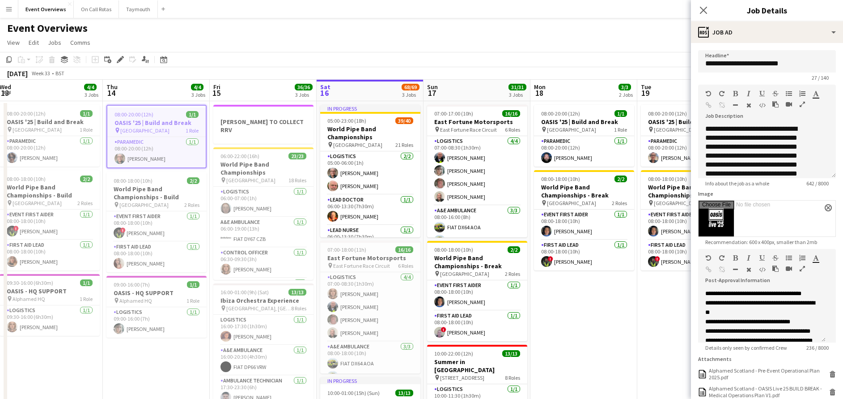
scroll to position [104, 0]
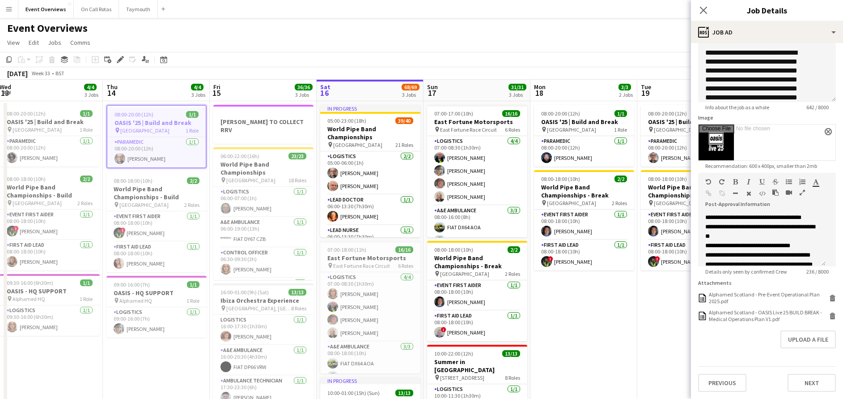
drag, startPoint x: 757, startPoint y: 311, endPoint x: 729, endPoint y: 333, distance: 35.4
click at [729, 333] on div "Upload a file" at bounding box center [767, 339] width 138 height 18
click at [706, 8] on icon at bounding box center [703, 10] width 9 height 9
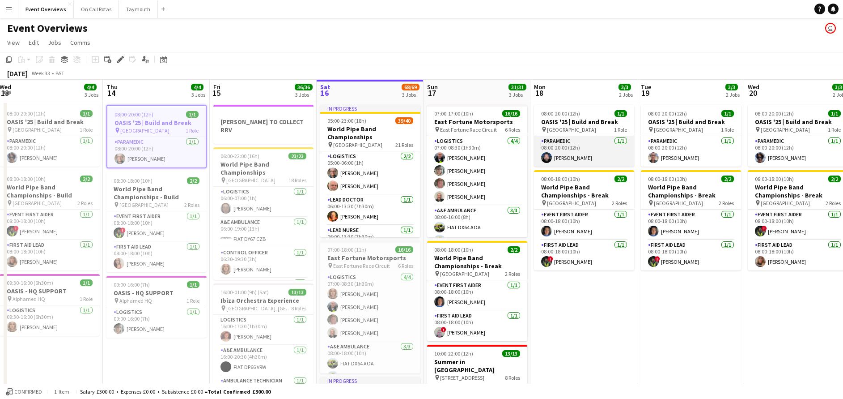
click at [568, 155] on app-card-role "Paramedic [DATE] 08:00-20:00 (12h) [PERSON_NAME]" at bounding box center [584, 151] width 100 height 30
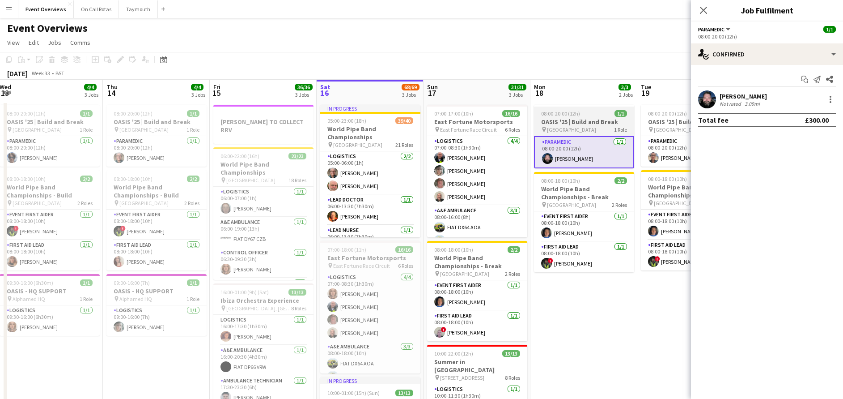
click at [574, 116] on span "08:00-20:00 (12h)" at bounding box center [560, 113] width 39 height 7
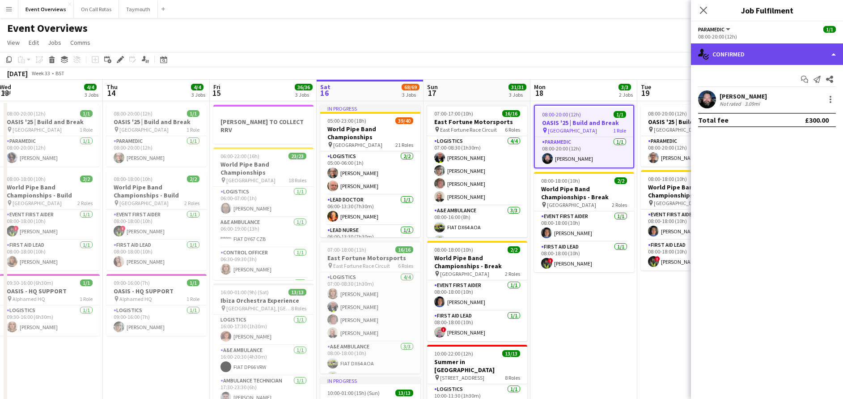
click at [764, 47] on div "single-neutral-actions-check-2 Confirmed" at bounding box center [767, 53] width 152 height 21
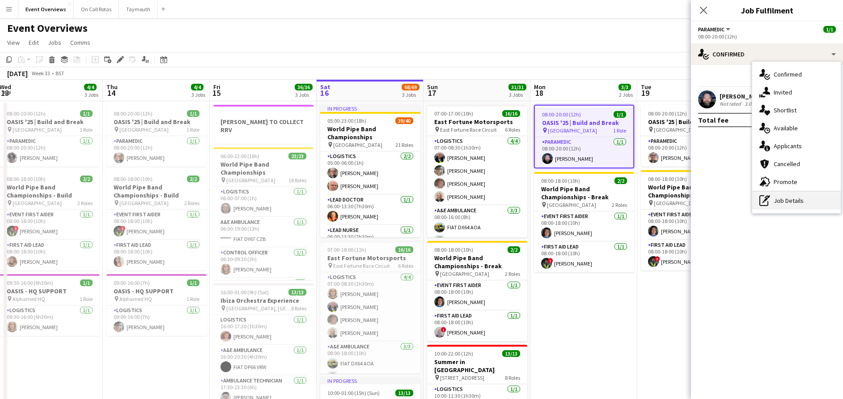
click at [799, 203] on div "pen-write Job Details" at bounding box center [797, 200] width 89 height 18
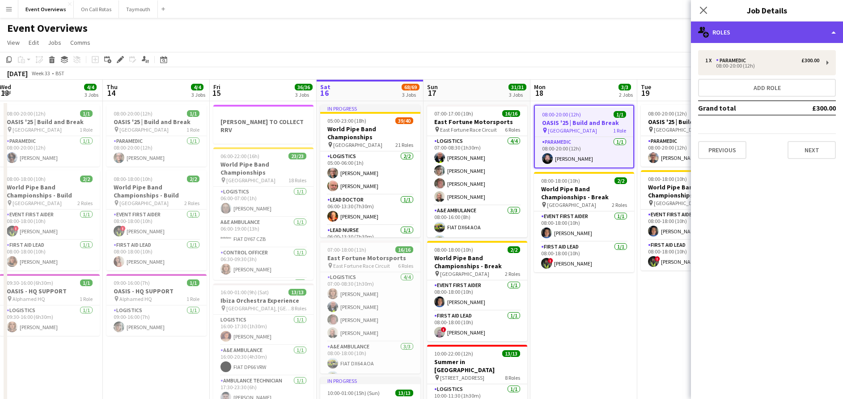
click at [753, 34] on div "multiple-users-add Roles" at bounding box center [767, 31] width 152 height 21
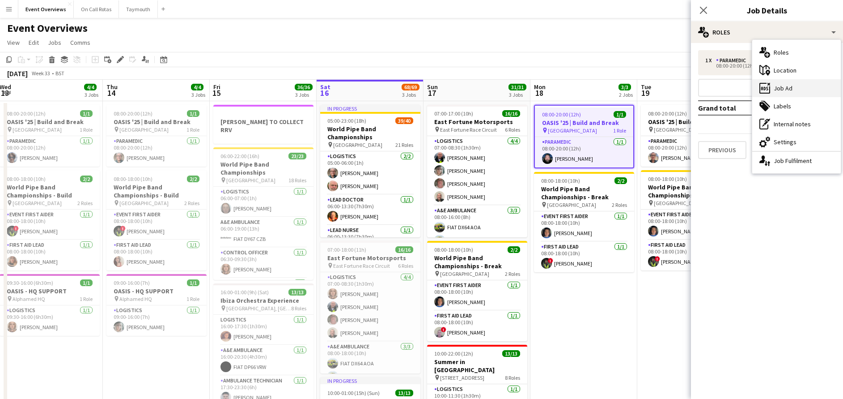
click at [779, 95] on div "ads-window Job Ad" at bounding box center [797, 88] width 89 height 18
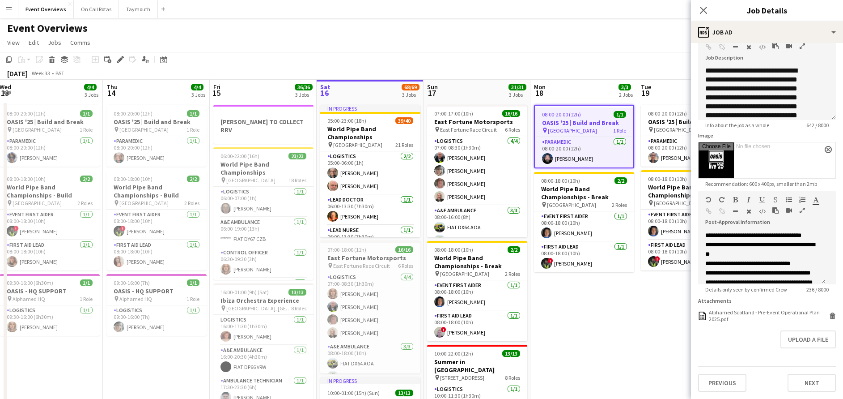
scroll to position [85, 0]
click at [811, 343] on button "Upload a file" at bounding box center [808, 339] width 55 height 18
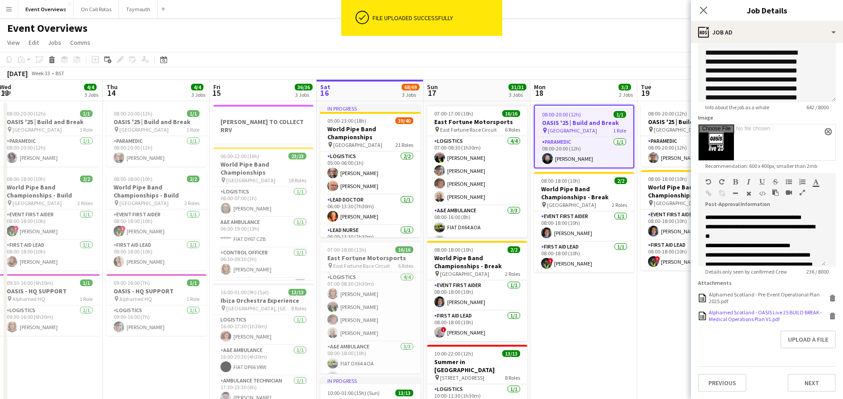
click at [753, 322] on div "Alphamed Scotland - OASIS Live 25 BUILD BREAK - Medical Operations Plan V1.pdf" at bounding box center [768, 315] width 118 height 13
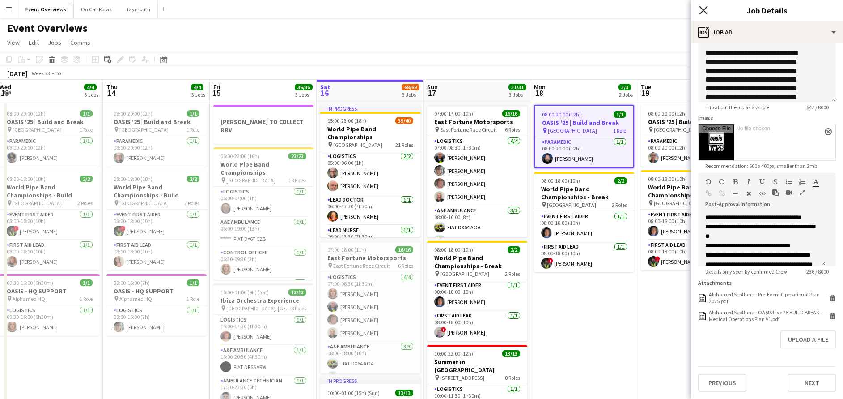
click at [701, 12] on icon "Close pop-in" at bounding box center [703, 10] width 9 height 9
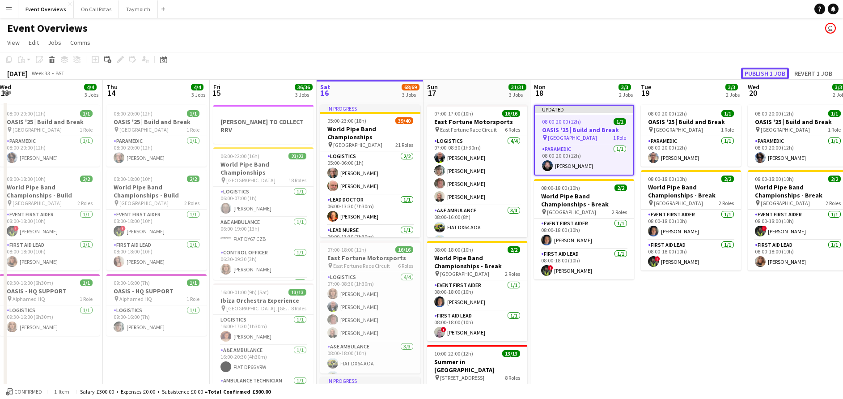
click at [766, 71] on button "Publish 1 job" at bounding box center [765, 74] width 48 height 12
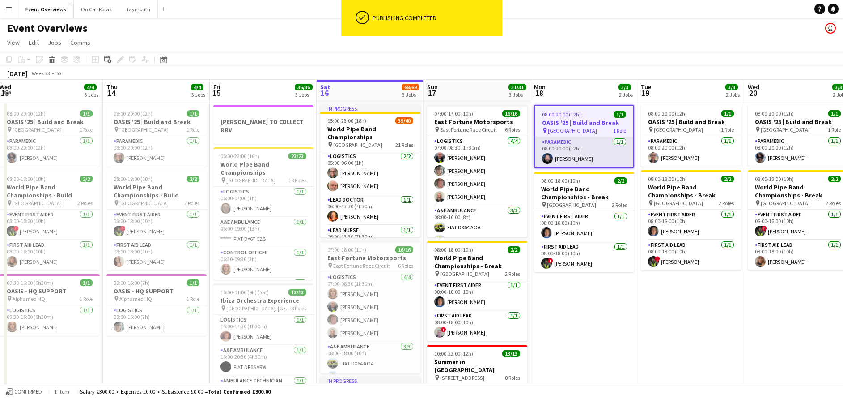
click at [563, 152] on app-card-role "Paramedic [DATE] 08:00-20:00 (12h) [PERSON_NAME]" at bounding box center [584, 152] width 98 height 30
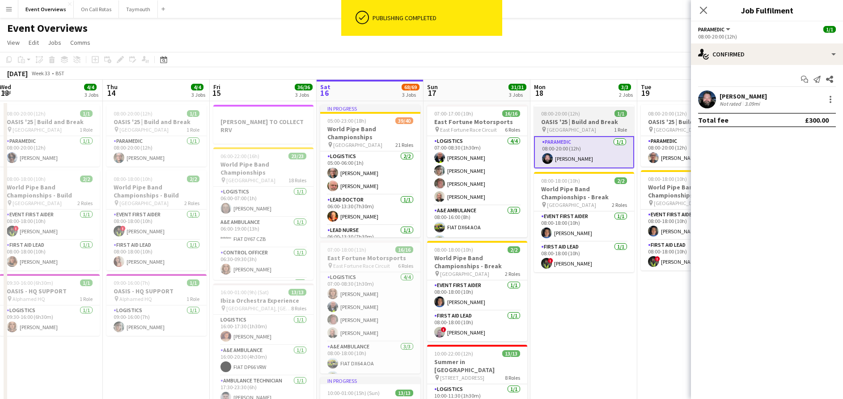
click at [578, 124] on h3 "OASIS '25 | Build and Break" at bounding box center [584, 122] width 100 height 8
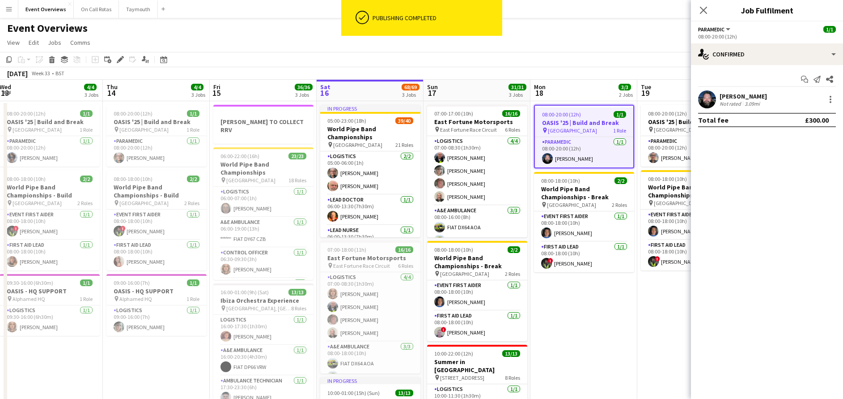
click at [732, 67] on div "Start chat Send notification Share [PERSON_NAME] Not rated 3.09mi Total fee £30…" at bounding box center [767, 99] width 152 height 69
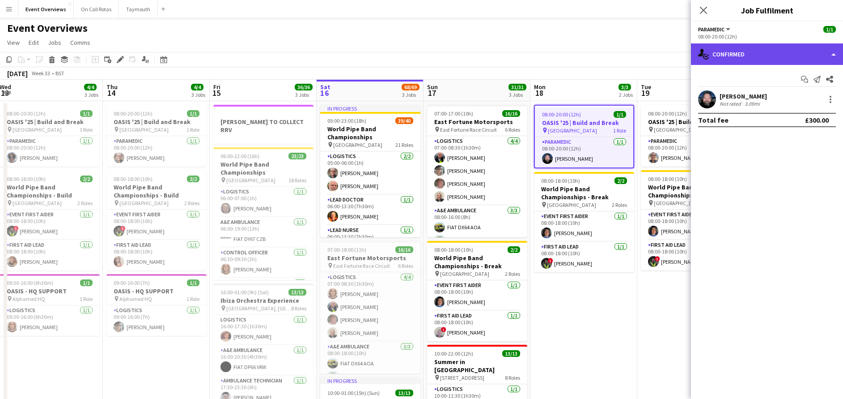
click at [761, 48] on div "single-neutral-actions-check-2 Confirmed" at bounding box center [767, 53] width 152 height 21
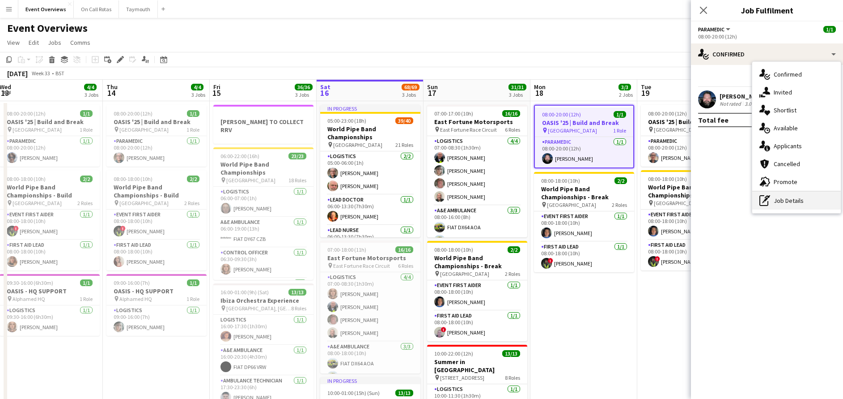
click at [789, 204] on div "pen-write Job Details" at bounding box center [797, 200] width 89 height 18
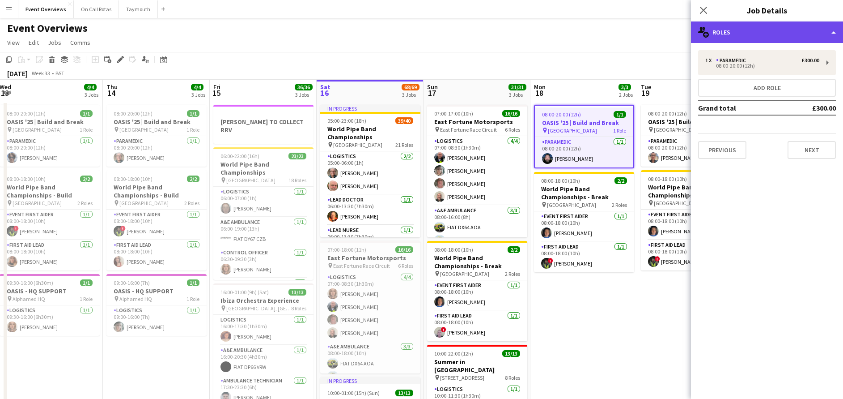
click at [731, 28] on div "multiple-users-add Roles" at bounding box center [767, 31] width 152 height 21
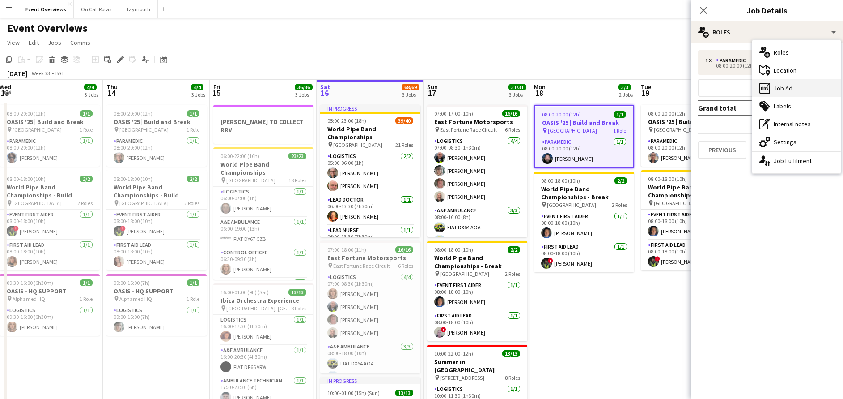
click at [780, 89] on div "ads-window Job Ad" at bounding box center [797, 88] width 89 height 18
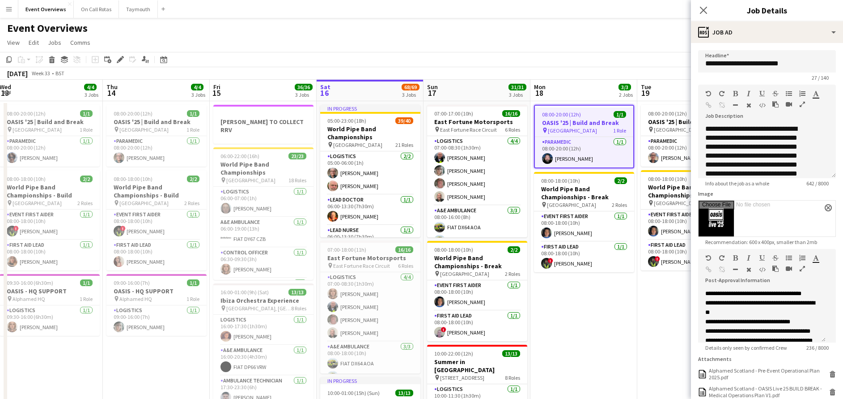
scroll to position [99, 0]
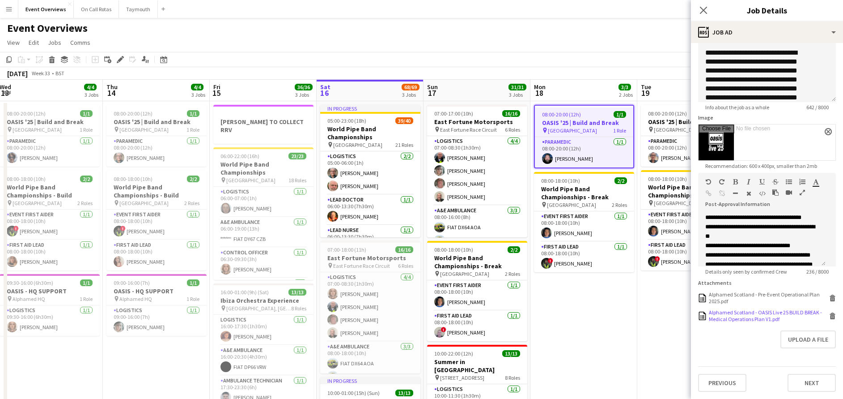
click at [775, 317] on div "Alphamed Scotland - OASIS Live 25 BUILD BREAK - Medical Operations Plan V1.pdf" at bounding box center [768, 315] width 118 height 13
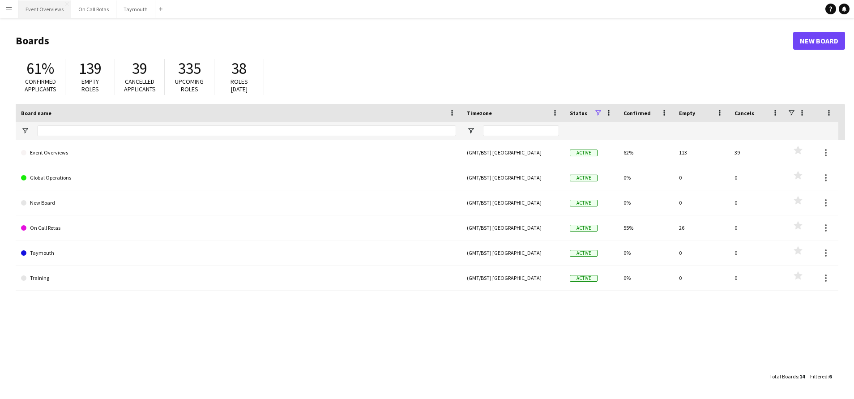
click at [41, 10] on button "Event Overviews Close" at bounding box center [44, 8] width 53 height 17
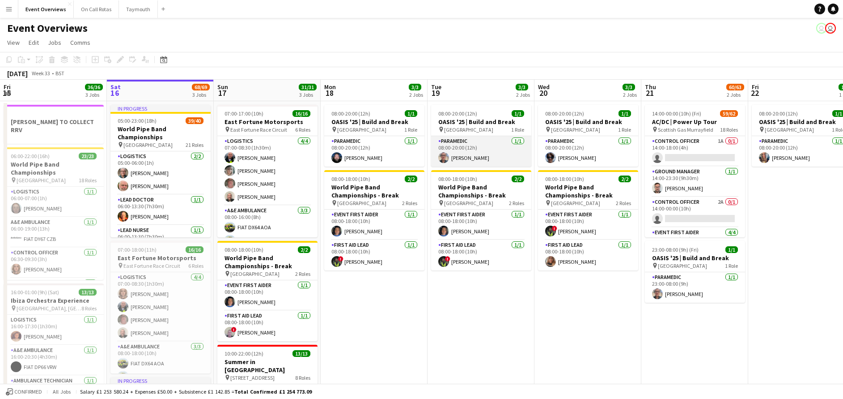
click at [448, 154] on app-user-avatar at bounding box center [443, 157] width 11 height 11
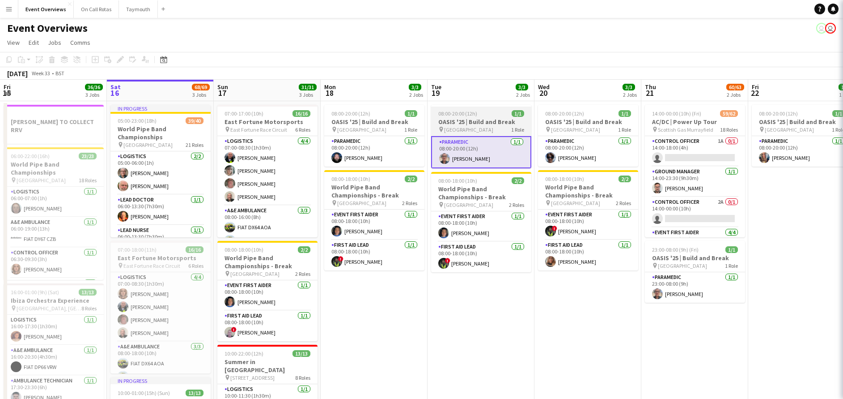
click at [466, 124] on h3 "OASIS '25 | Build and Break" at bounding box center [481, 122] width 100 height 8
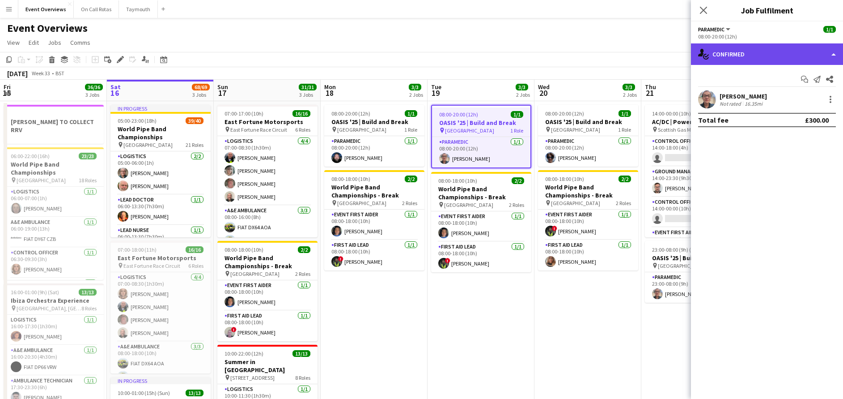
click at [747, 61] on div "single-neutral-actions-check-2 Confirmed" at bounding box center [767, 53] width 152 height 21
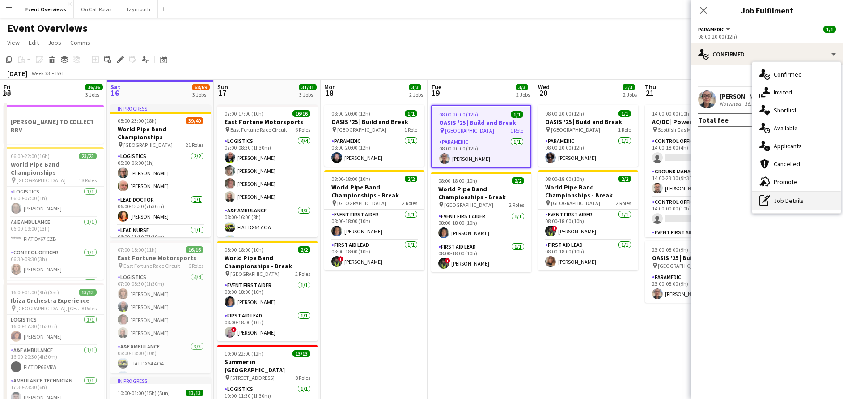
click at [785, 202] on div "pen-write Job Details" at bounding box center [797, 200] width 89 height 18
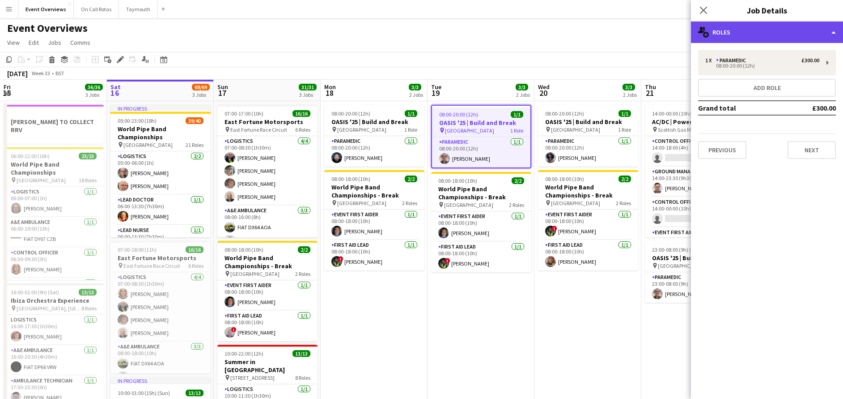
click at [729, 34] on div "multiple-users-add Roles" at bounding box center [767, 31] width 152 height 21
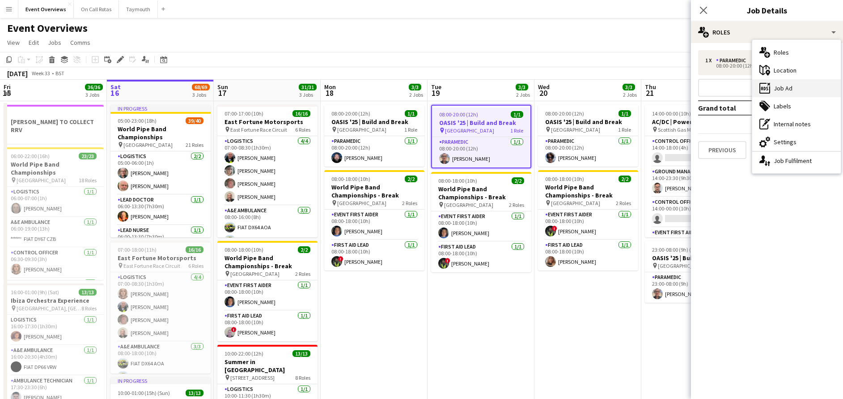
click at [778, 92] on div "ads-window Job Ad" at bounding box center [797, 88] width 89 height 18
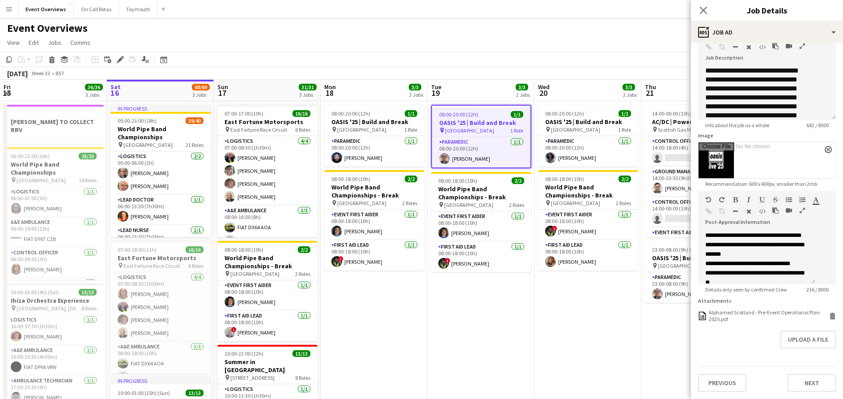
scroll to position [81, 0]
click at [795, 343] on button "Upload a file" at bounding box center [808, 339] width 55 height 18
click at [350, 159] on app-card-role "Paramedic [DATE] 08:00-20:00 (12h) [PERSON_NAME]" at bounding box center [374, 151] width 100 height 30
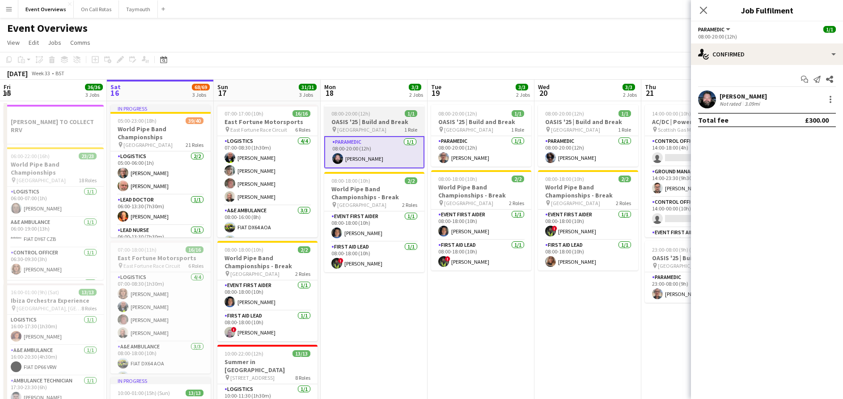
click at [366, 123] on h3 "OASIS '25 | Build and Break" at bounding box center [374, 122] width 100 height 8
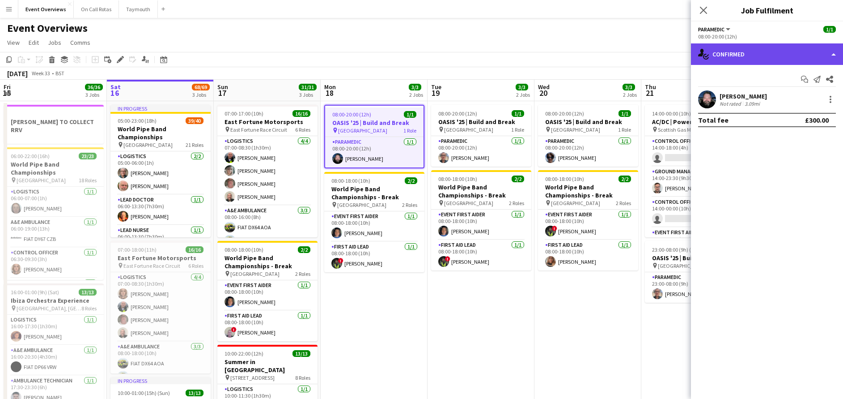
click at [764, 59] on div "single-neutral-actions-check-2 Confirmed" at bounding box center [767, 53] width 152 height 21
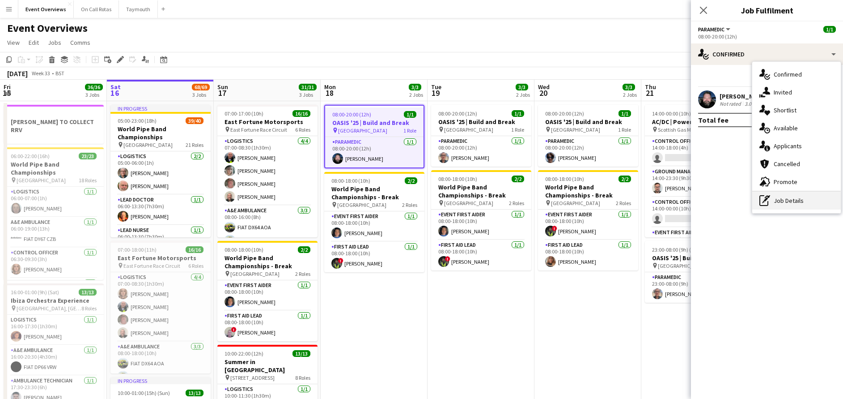
click at [792, 204] on div "pen-write Job Details" at bounding box center [797, 200] width 89 height 18
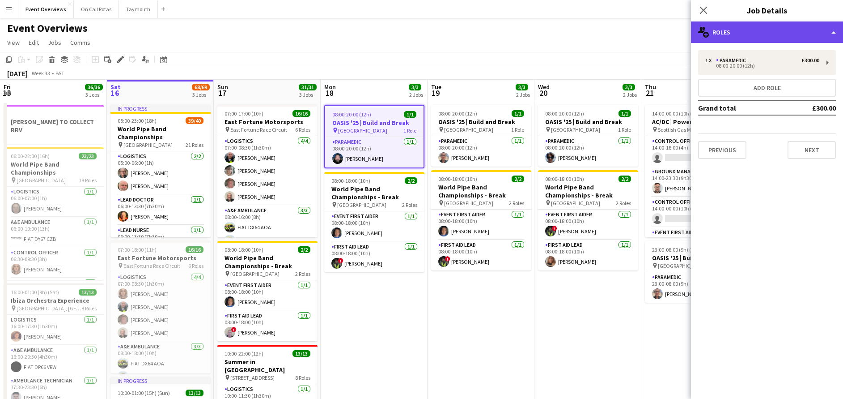
click at [771, 37] on div "multiple-users-add Roles" at bounding box center [767, 31] width 152 height 21
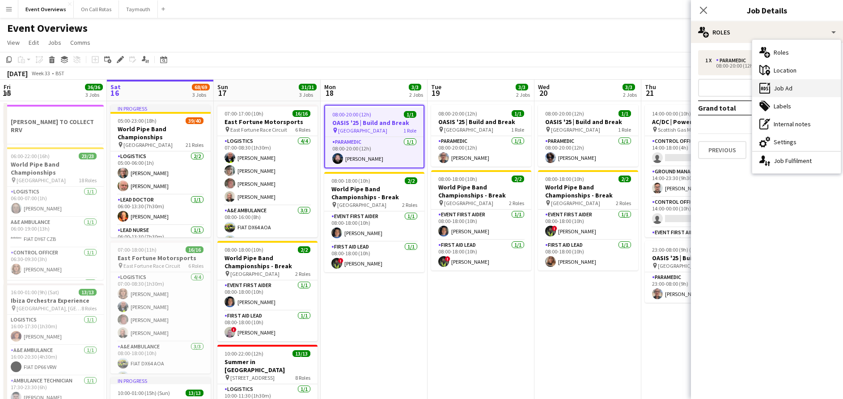
click at [780, 97] on div "ads-window Job Ad" at bounding box center [797, 88] width 89 height 18
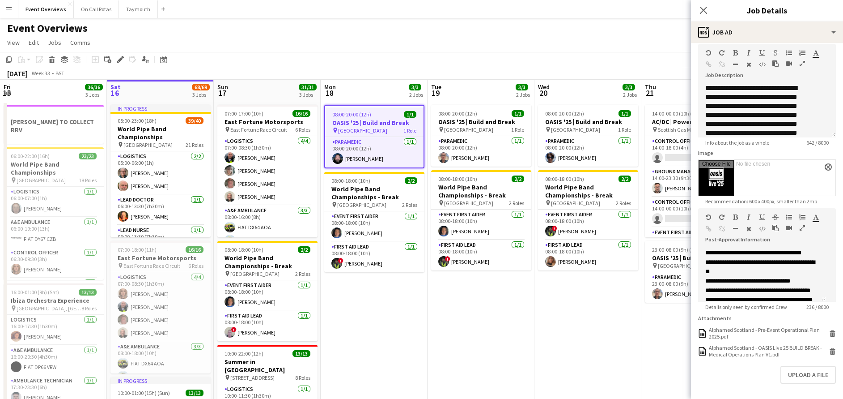
scroll to position [41, 0]
click at [706, 13] on icon "Close pop-in" at bounding box center [703, 10] width 9 height 9
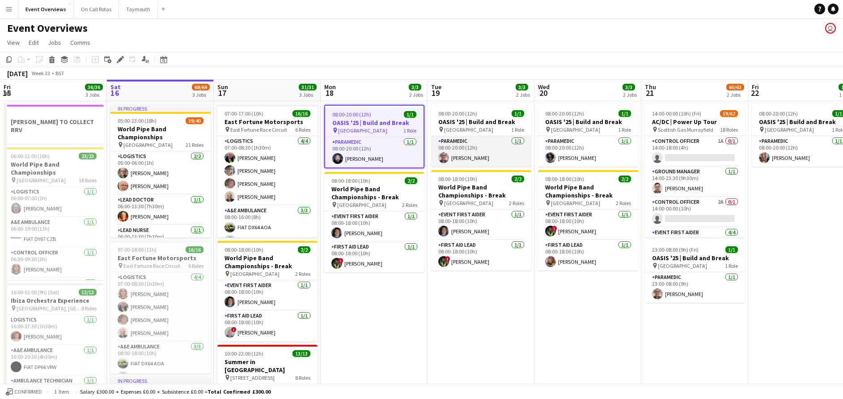
click at [471, 162] on app-card-role "Paramedic [DATE] 08:00-20:00 (12h) [PERSON_NAME]" at bounding box center [481, 151] width 100 height 30
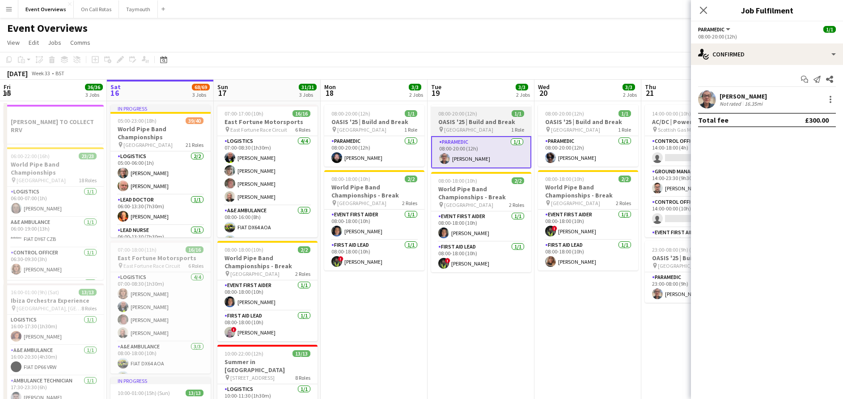
click at [475, 122] on h3 "OASIS '25 | Build and Break" at bounding box center [481, 122] width 100 height 8
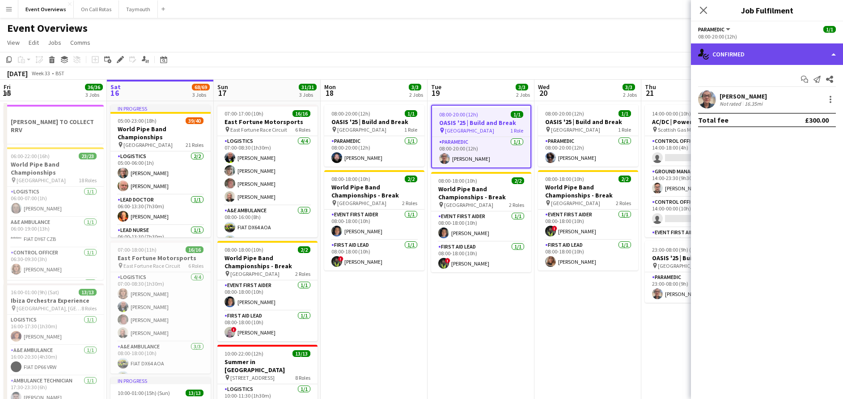
click at [745, 47] on div "single-neutral-actions-check-2 Confirmed" at bounding box center [767, 53] width 152 height 21
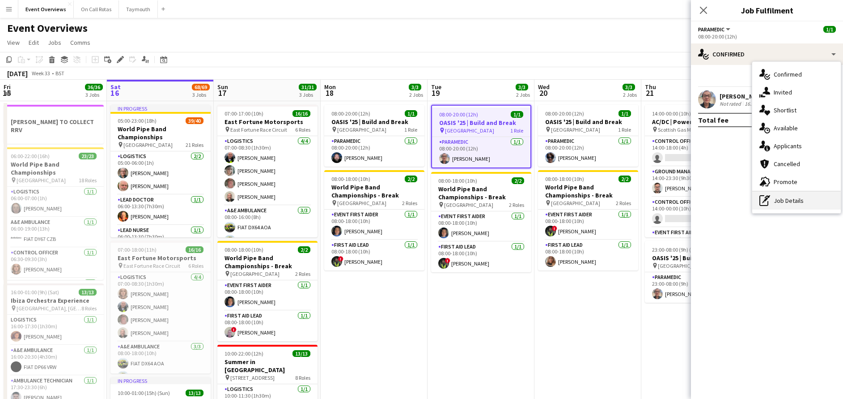
click at [791, 196] on div "pen-write Job Details" at bounding box center [797, 200] width 89 height 18
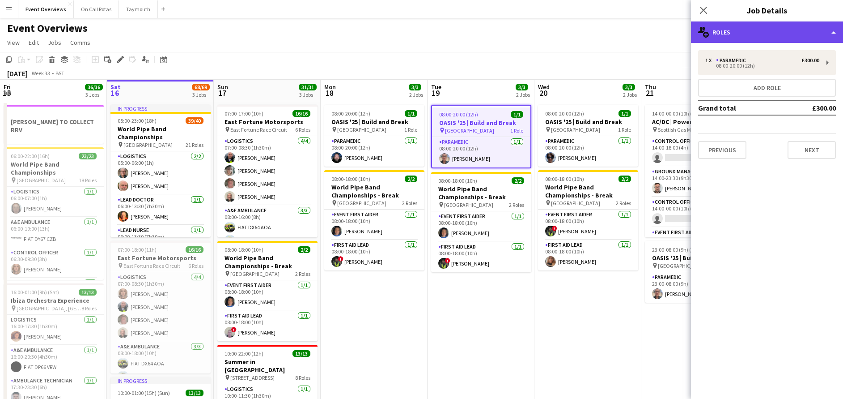
click at [766, 34] on div "multiple-users-add Roles" at bounding box center [767, 31] width 152 height 21
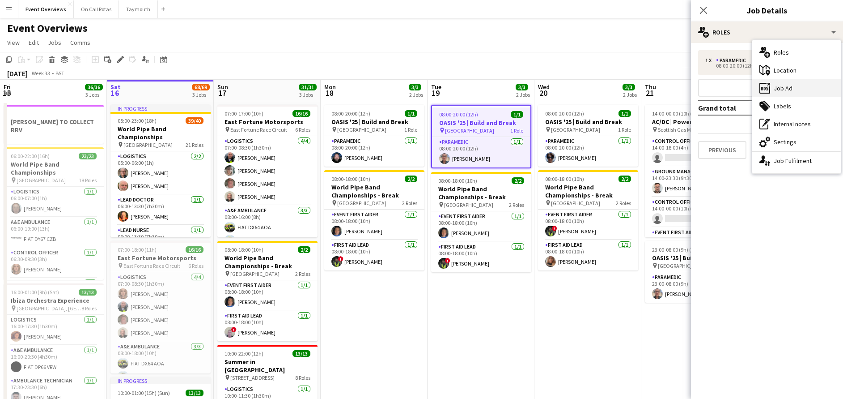
click at [766, 95] on div "ads-window Job Ad" at bounding box center [797, 88] width 89 height 18
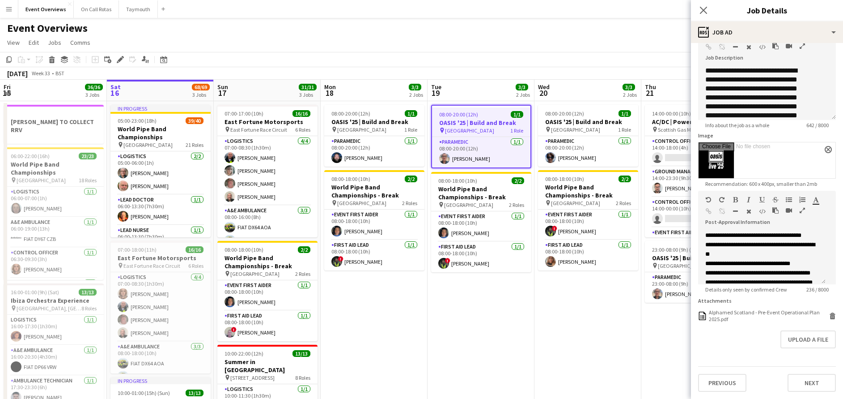
scroll to position [86, 0]
click at [796, 343] on button "Upload a file" at bounding box center [808, 339] width 55 height 18
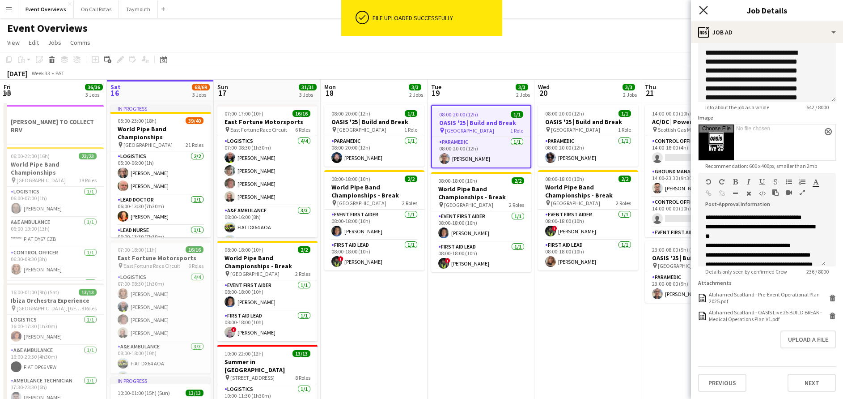
click at [702, 7] on icon "Close pop-in" at bounding box center [703, 10] width 9 height 9
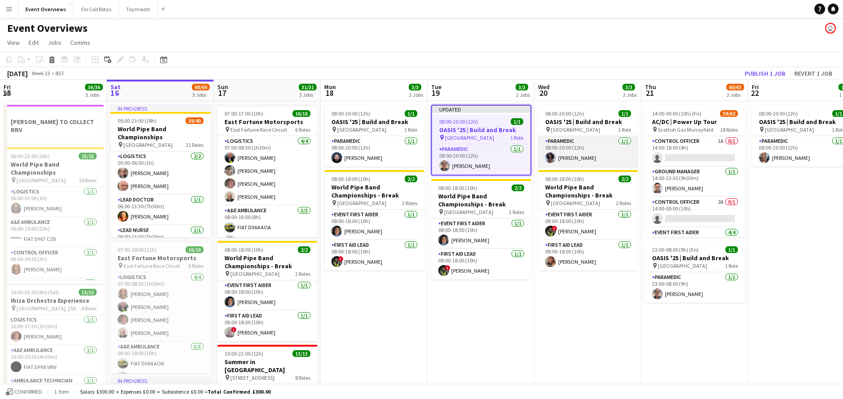
click at [583, 150] on app-card-role "Paramedic [DATE] 08:00-20:00 (12h) [PERSON_NAME]" at bounding box center [588, 151] width 100 height 30
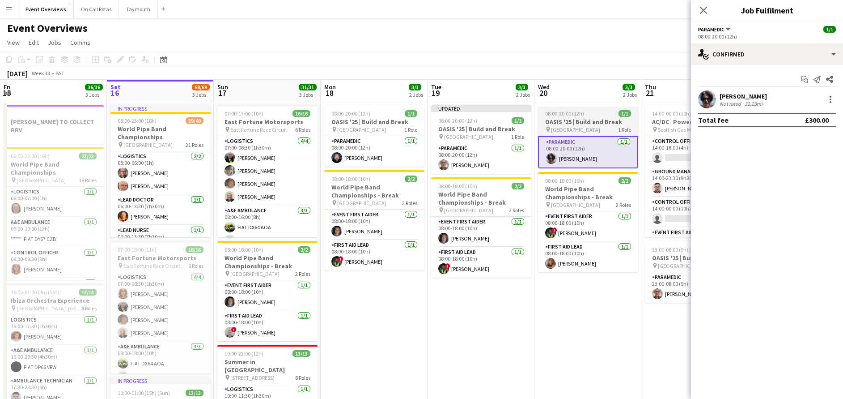
click at [584, 126] on span "[GEOGRAPHIC_DATA]" at bounding box center [575, 129] width 49 height 7
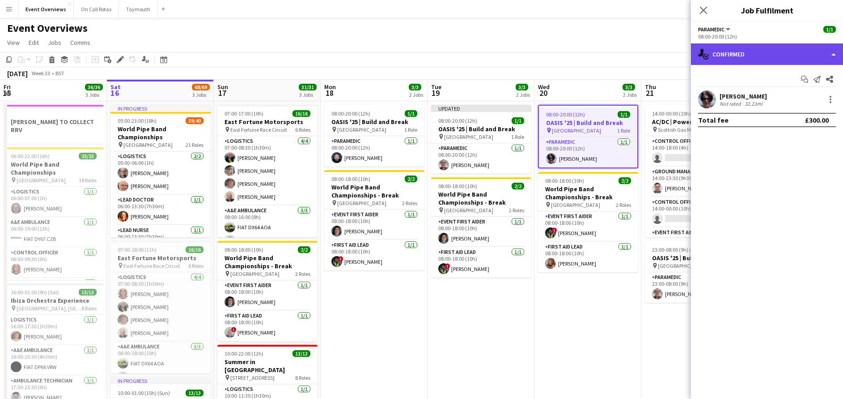
click at [754, 53] on div "single-neutral-actions-check-2 Confirmed" at bounding box center [767, 53] width 152 height 21
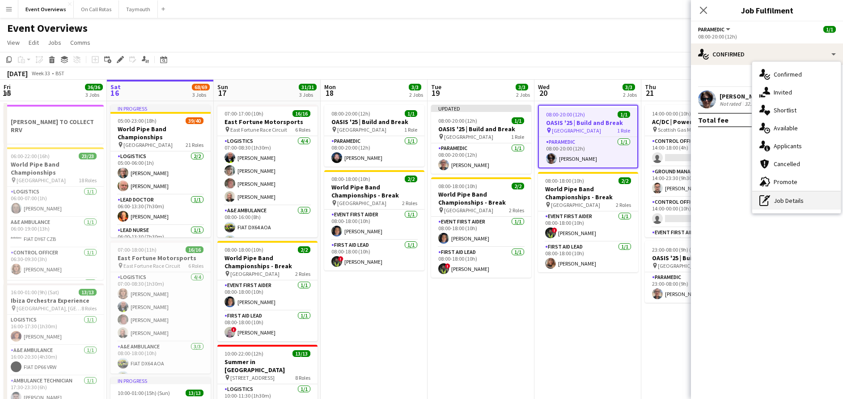
click at [796, 204] on div "pen-write Job Details" at bounding box center [797, 200] width 89 height 18
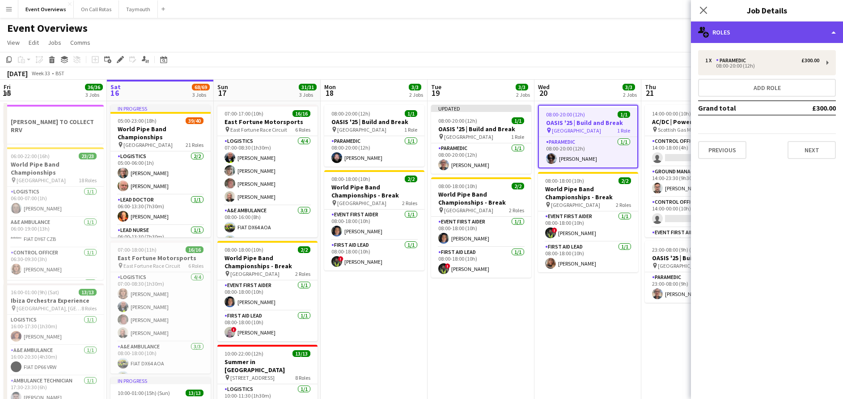
click at [751, 36] on div "multiple-users-add Roles" at bounding box center [767, 31] width 152 height 21
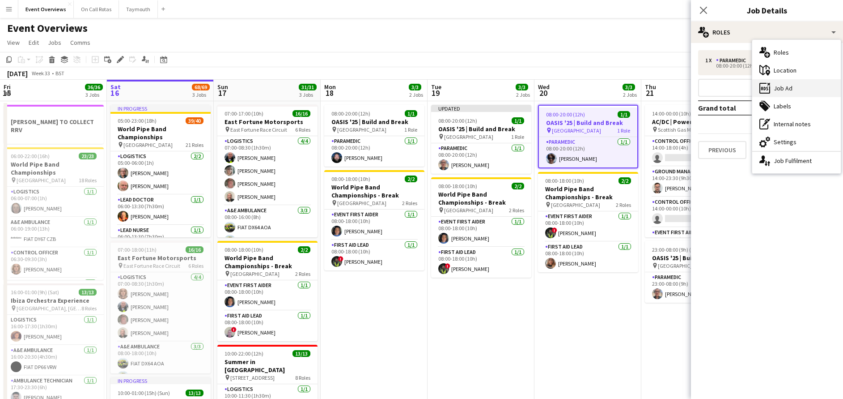
click at [788, 91] on div "ads-window Job Ad" at bounding box center [797, 88] width 89 height 18
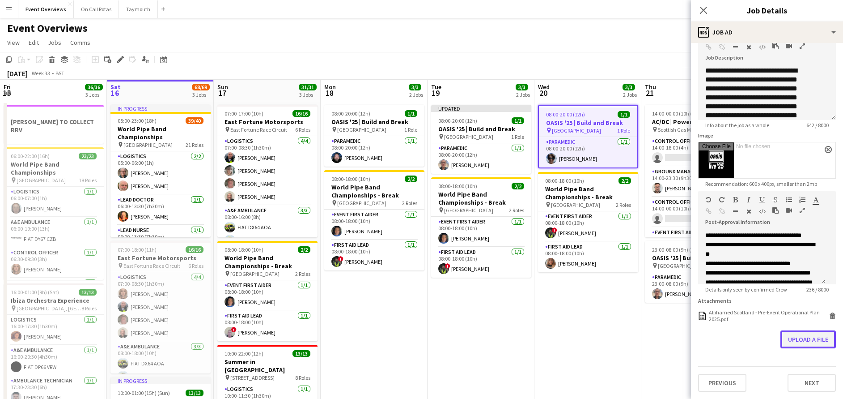
click at [781, 338] on button "Upload a file" at bounding box center [808, 339] width 55 height 18
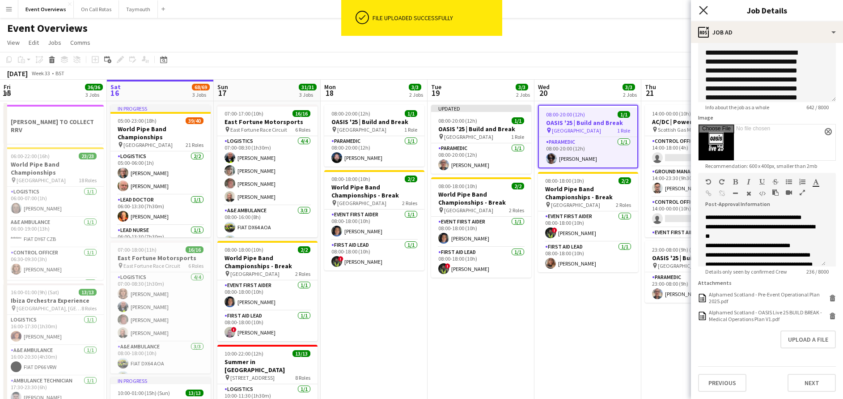
click at [703, 9] on icon "Close pop-in" at bounding box center [703, 10] width 9 height 9
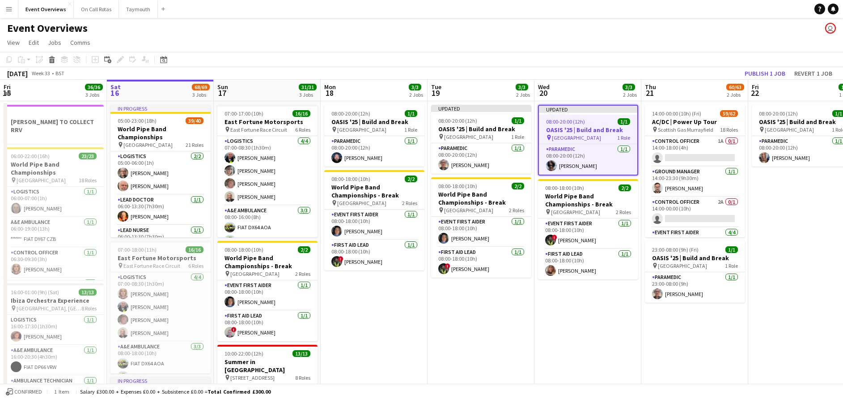
click at [799, 314] on app-date-cell "08:00-20:00 (12h) 1/1 OASIS '25 | Build and Break pin Murrayfield Stadium 1 Rol…" at bounding box center [802, 373] width 107 height 545
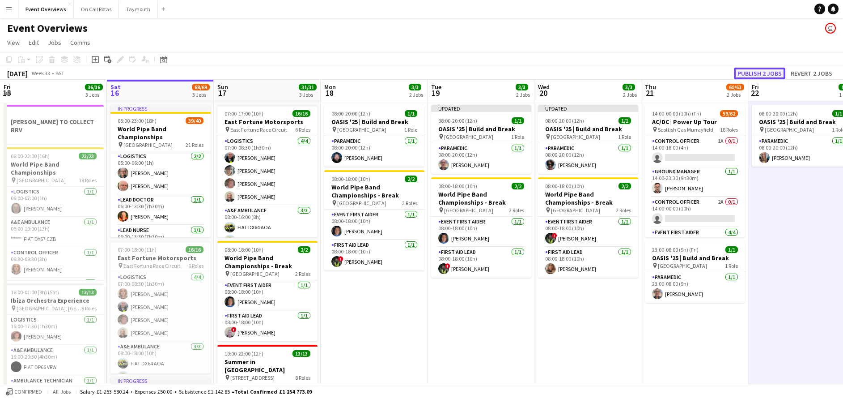
click at [763, 72] on button "Publish 2 jobs" at bounding box center [759, 74] width 51 height 12
